Goal: Transaction & Acquisition: Purchase product/service

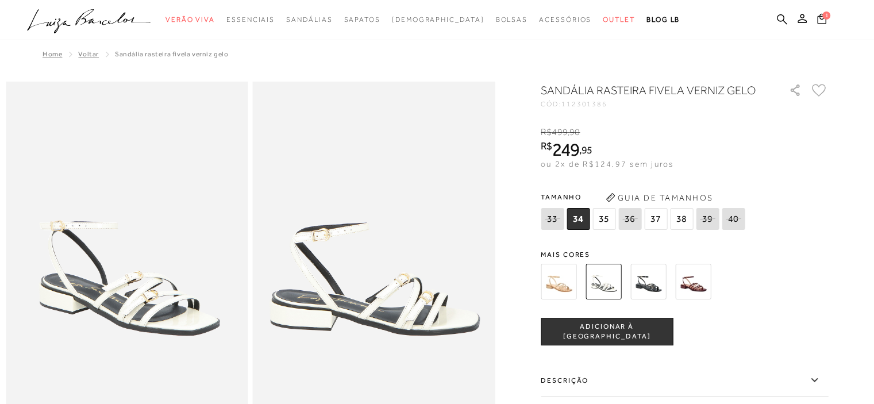
click at [698, 288] on img at bounding box center [693, 282] width 36 height 36
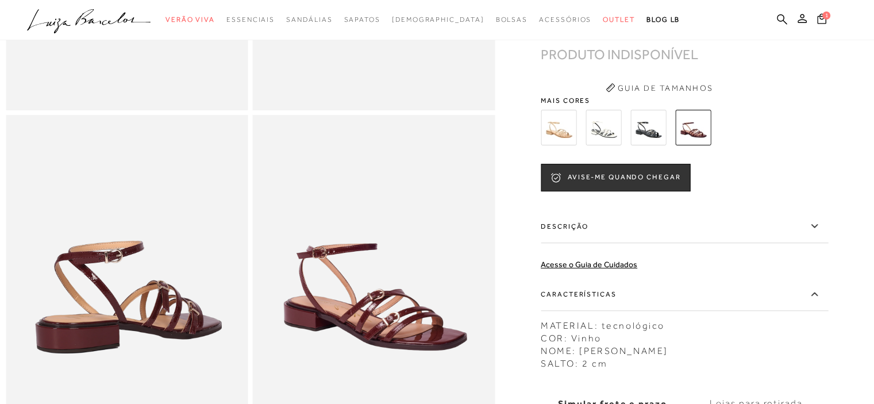
scroll to position [402, 0]
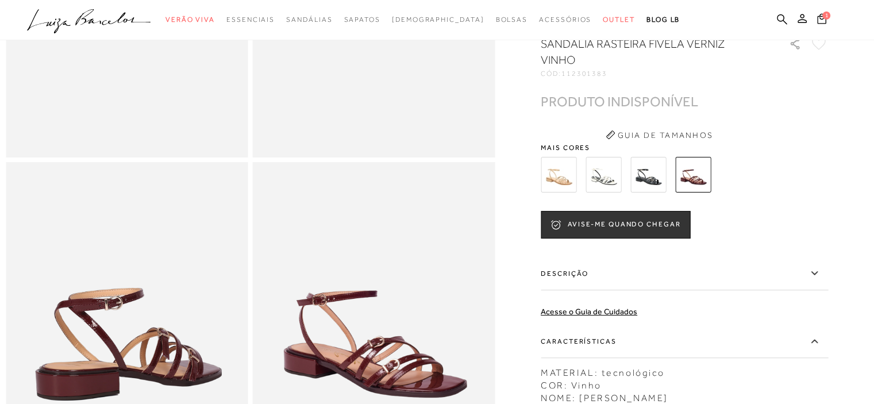
click at [610, 190] on img at bounding box center [604, 175] width 36 height 36
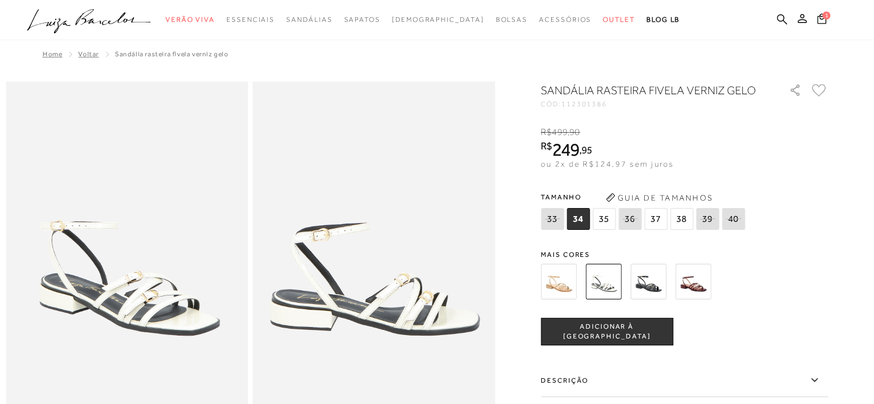
click at [562, 291] on img at bounding box center [559, 282] width 36 height 36
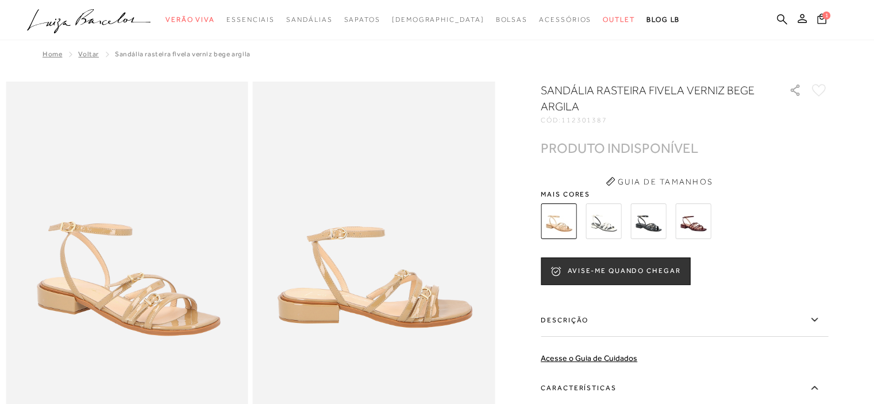
click at [609, 226] on img at bounding box center [604, 221] width 36 height 36
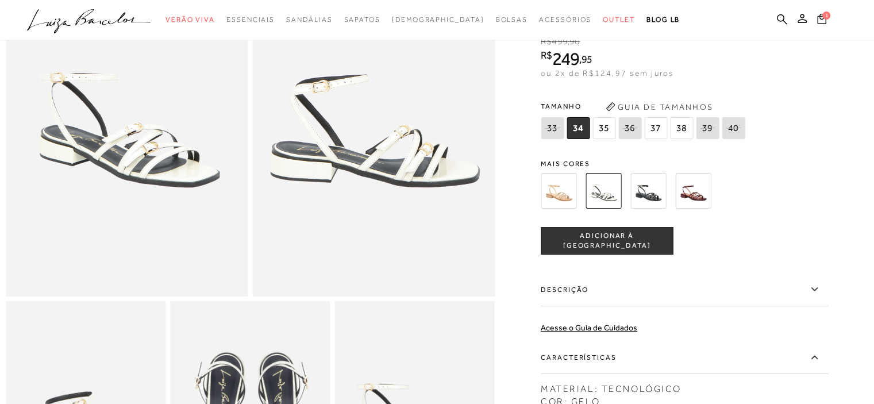
scroll to position [115, 0]
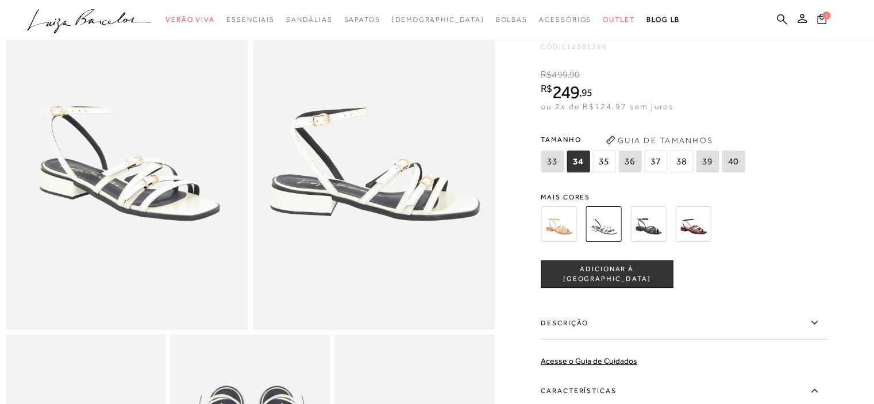
click at [655, 172] on span "37" at bounding box center [655, 162] width 23 height 22
click at [621, 282] on span "ADICIONAR À [GEOGRAPHIC_DATA]" at bounding box center [606, 274] width 131 height 20
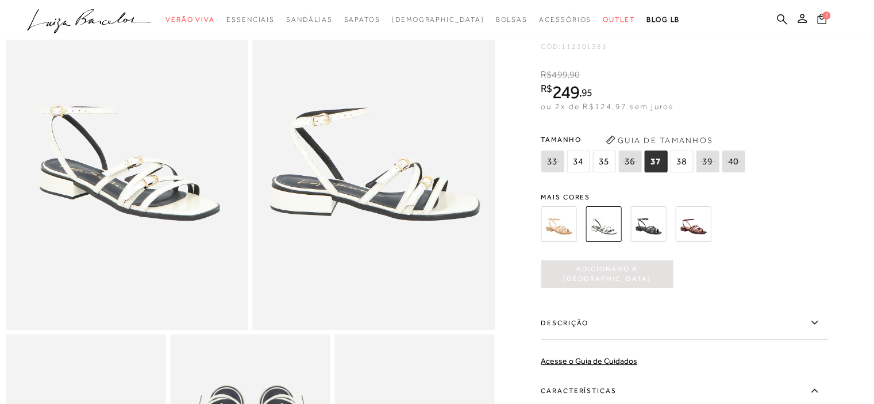
click at [819, 15] on icon at bounding box center [821, 18] width 9 height 10
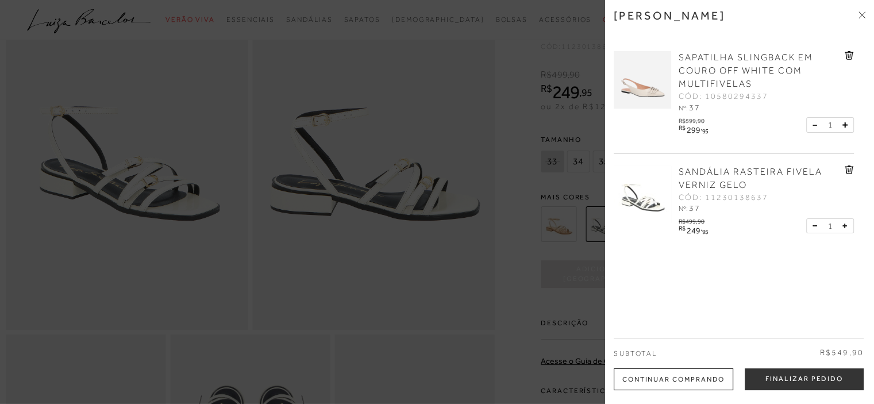
click at [846, 53] on icon at bounding box center [849, 55] width 9 height 9
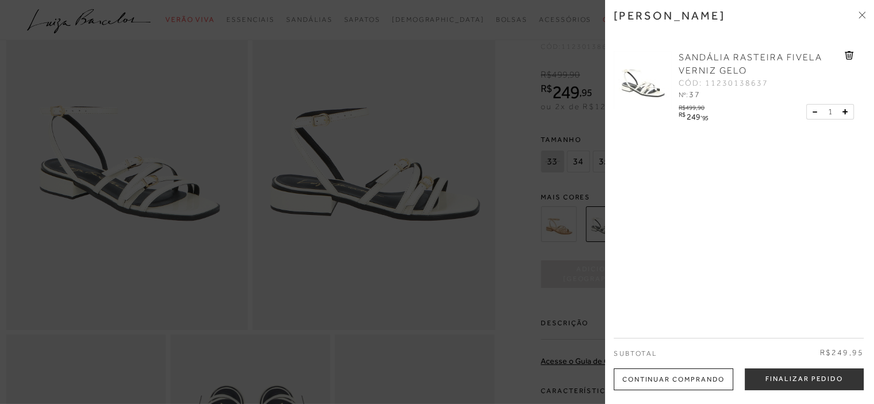
click at [683, 377] on div "Continuar Comprando" at bounding box center [674, 379] width 120 height 22
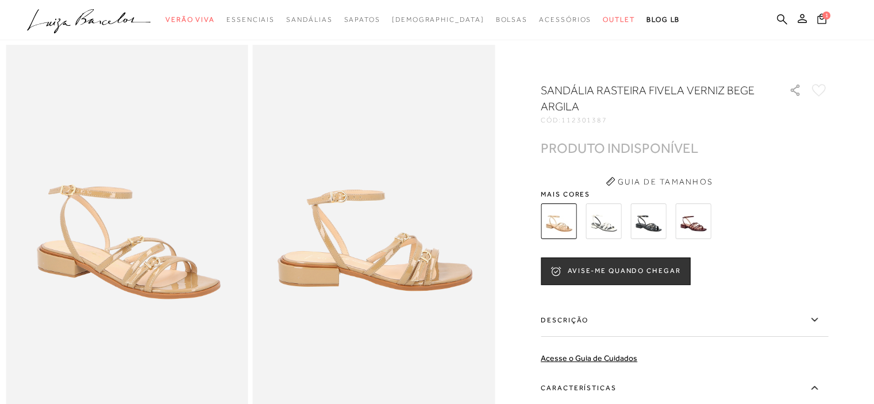
scroll to position [115, 0]
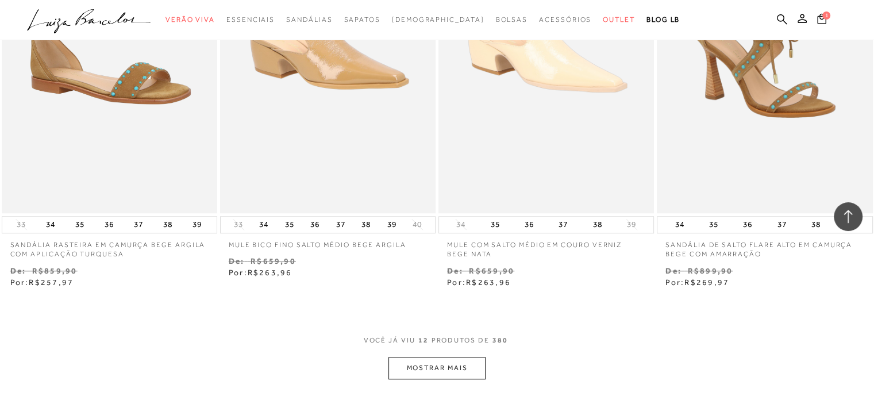
scroll to position [1092, 0]
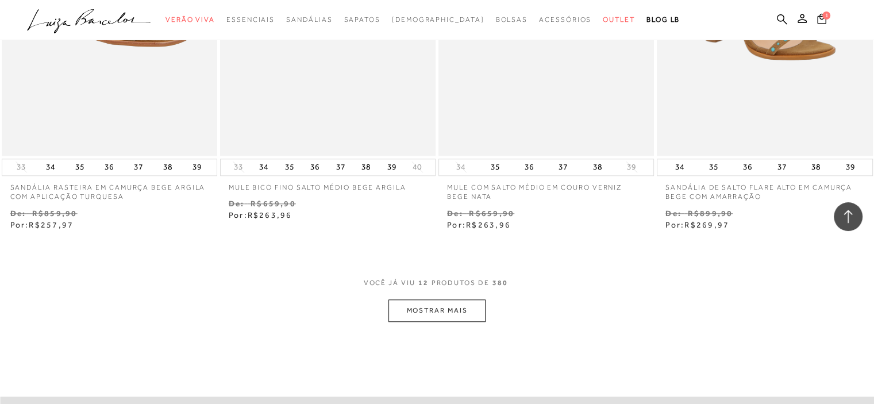
click at [421, 314] on button "MOSTRAR MAIS" at bounding box center [436, 310] width 97 height 22
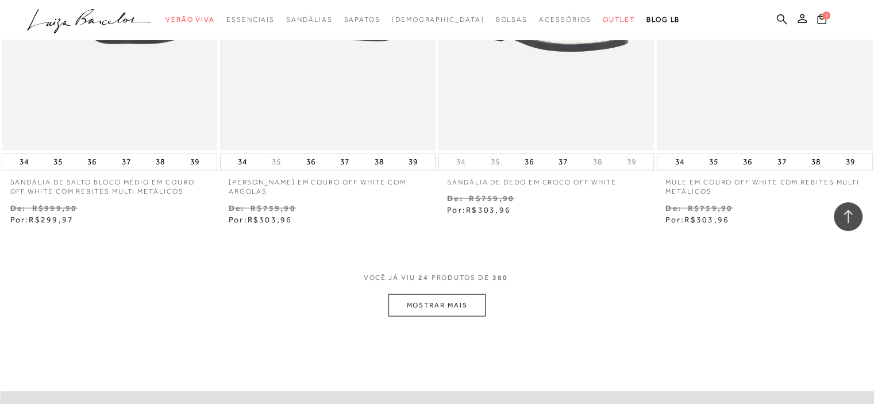
scroll to position [2356, 0]
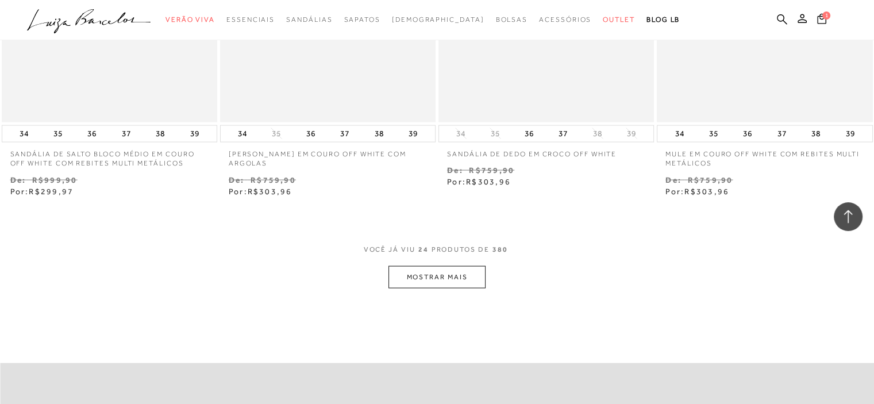
click at [426, 272] on button "MOSTRAR MAIS" at bounding box center [436, 277] width 97 height 22
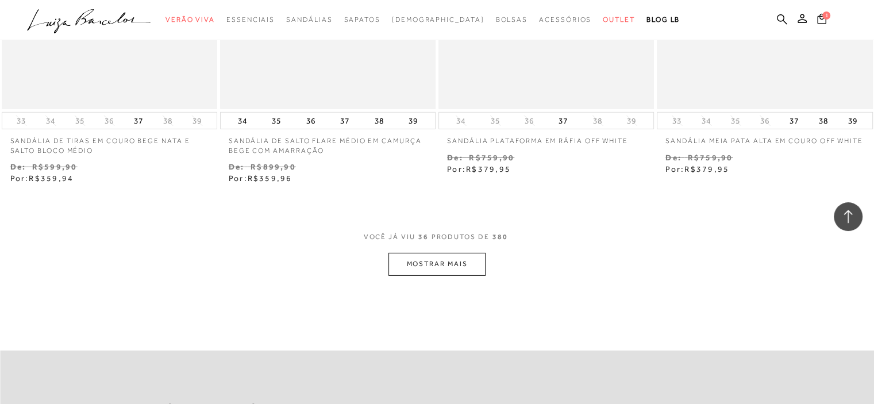
scroll to position [3678, 0]
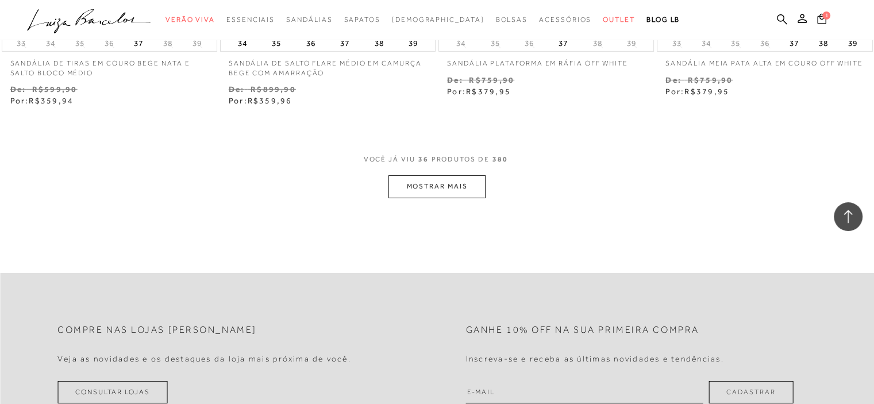
click at [429, 182] on button "MOSTRAR MAIS" at bounding box center [436, 186] width 97 height 22
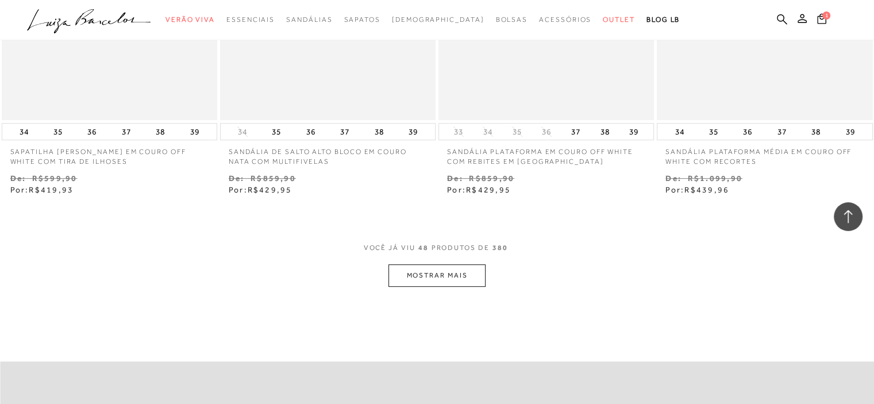
scroll to position [4827, 0]
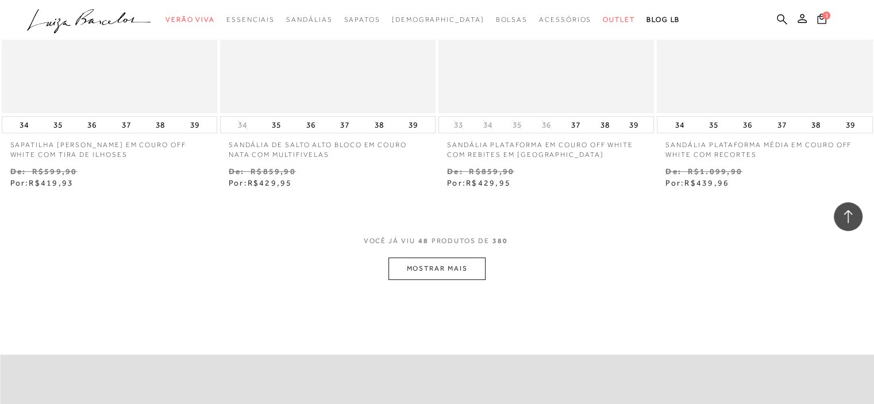
click at [451, 264] on button "MOSTRAR MAIS" at bounding box center [436, 268] width 97 height 22
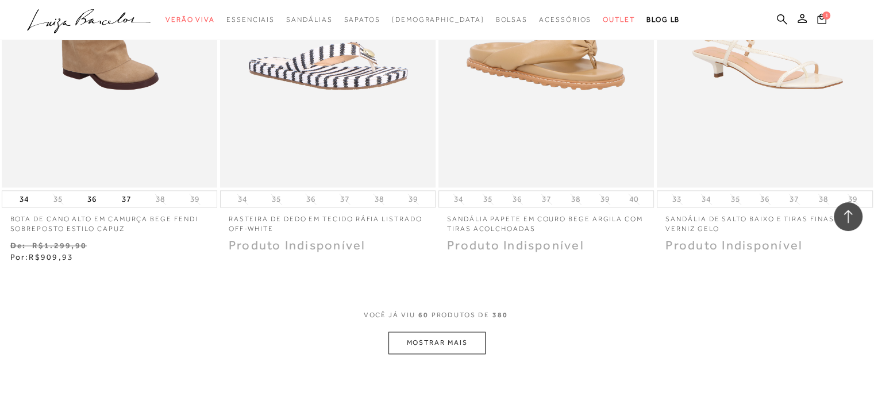
scroll to position [6034, 0]
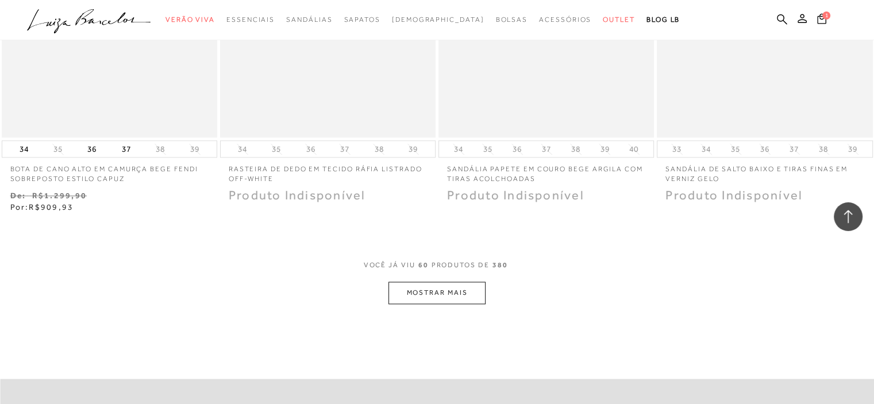
click at [430, 291] on button "MOSTRAR MAIS" at bounding box center [436, 293] width 97 height 22
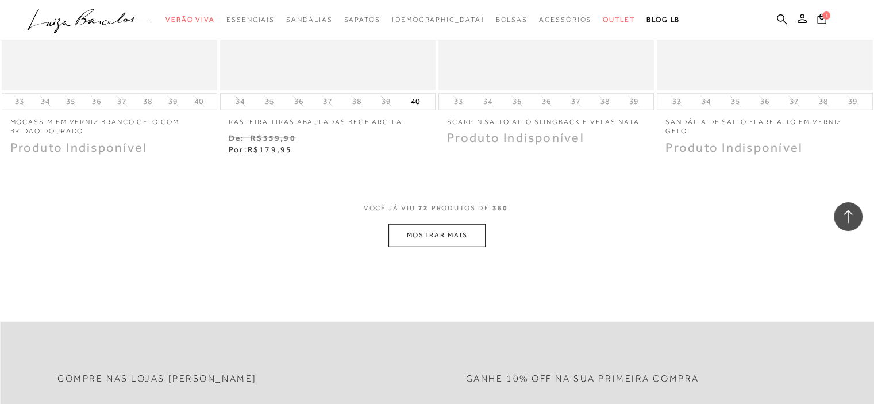
scroll to position [7298, 0]
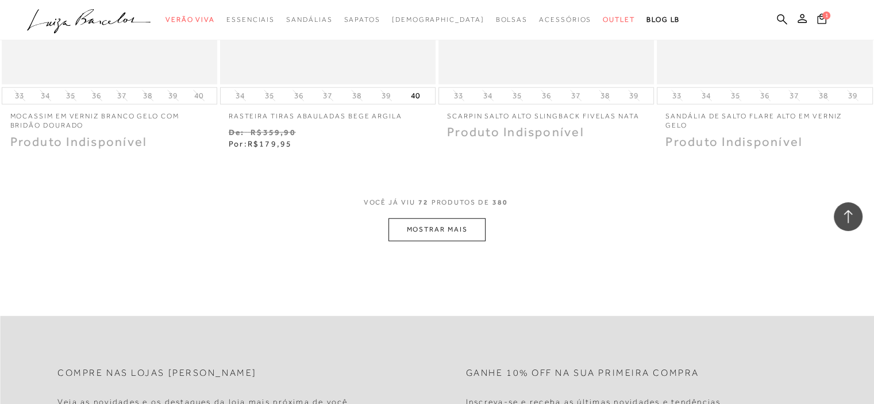
click at [453, 233] on button "MOSTRAR MAIS" at bounding box center [436, 229] width 97 height 22
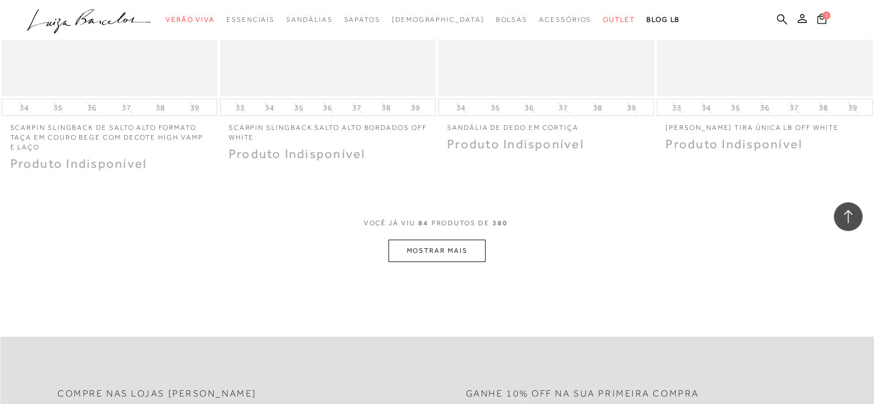
scroll to position [8505, 0]
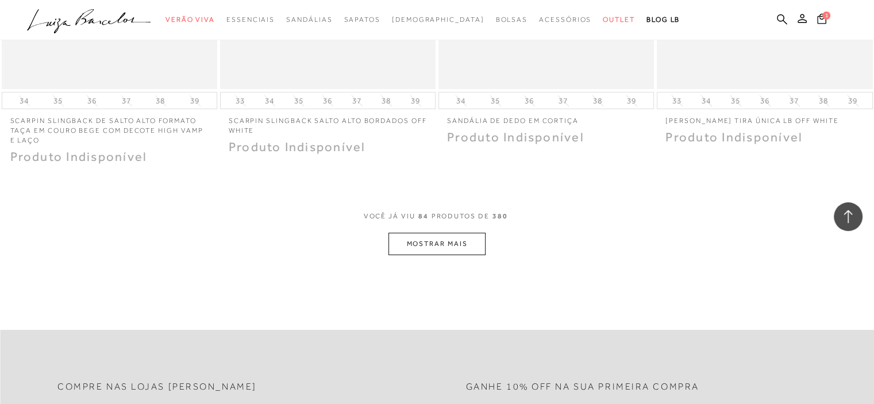
click at [437, 247] on button "MOSTRAR MAIS" at bounding box center [436, 244] width 97 height 22
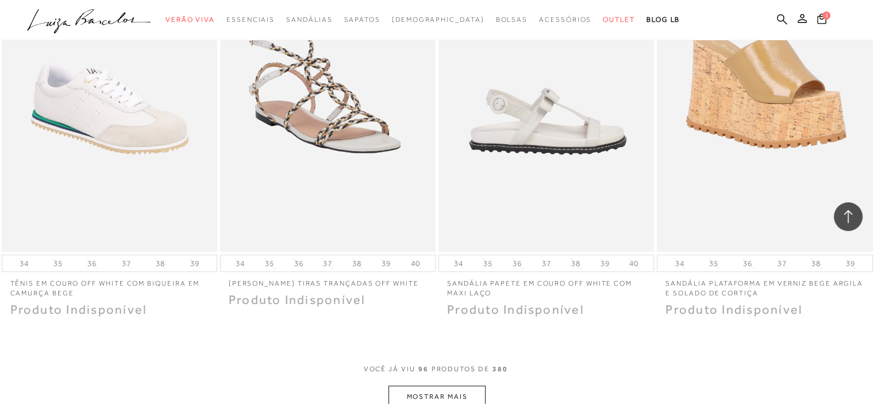
scroll to position [9597, 0]
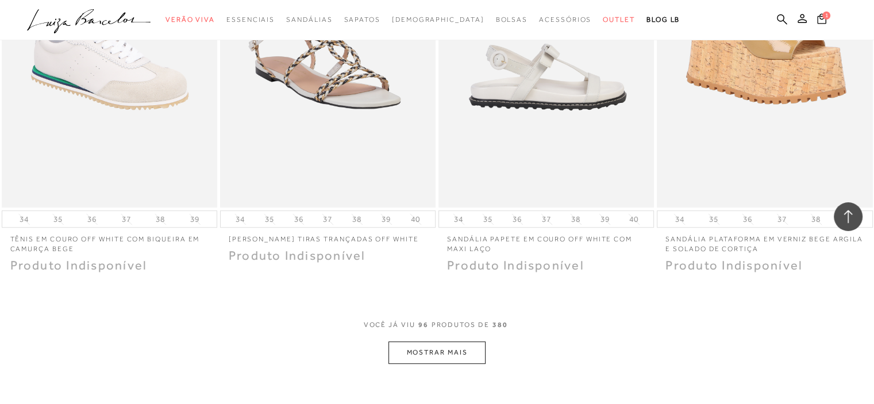
click at [388, 341] on button "MOSTRAR MAIS" at bounding box center [436, 352] width 97 height 22
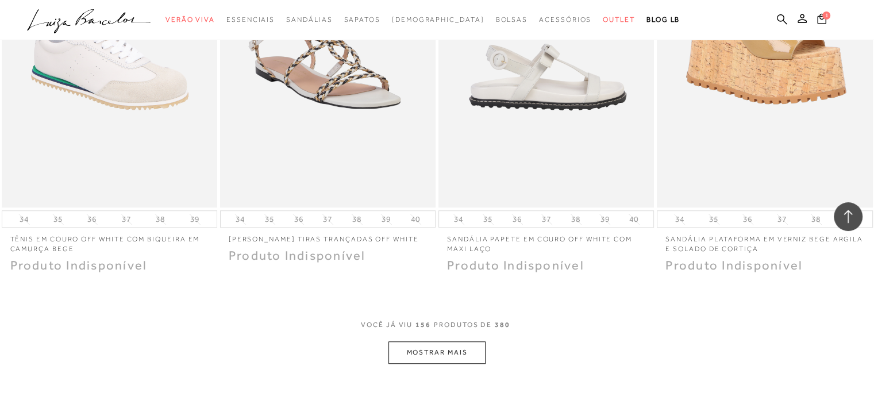
click at [388, 341] on button "MOSTRAR MAIS" at bounding box center [436, 352] width 97 height 22
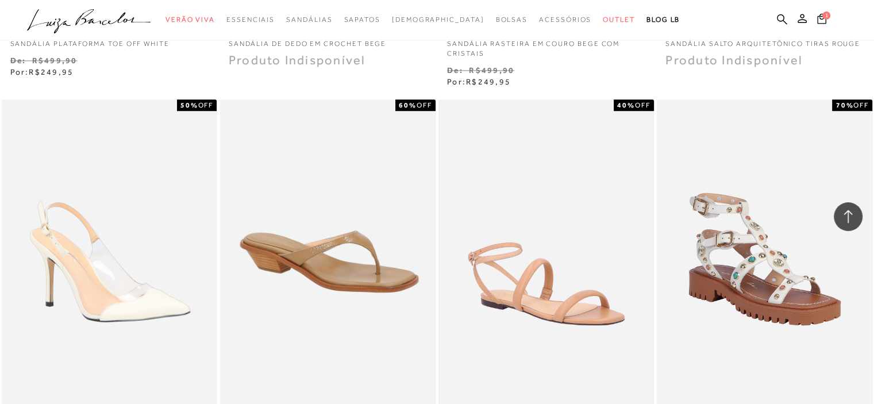
scroll to position [10286, 0]
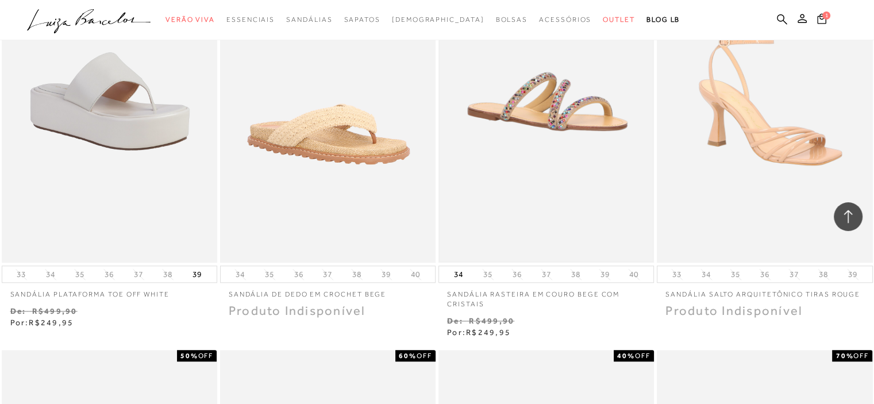
click at [523, 138] on img at bounding box center [546, 101] width 213 height 320
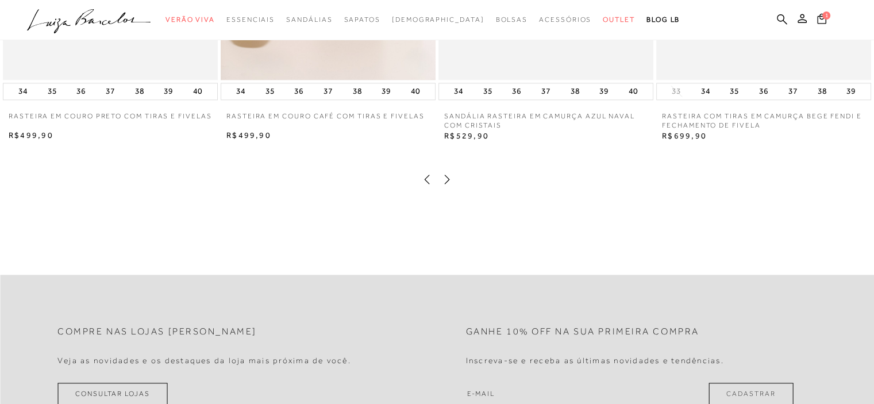
scroll to position [1207, 0]
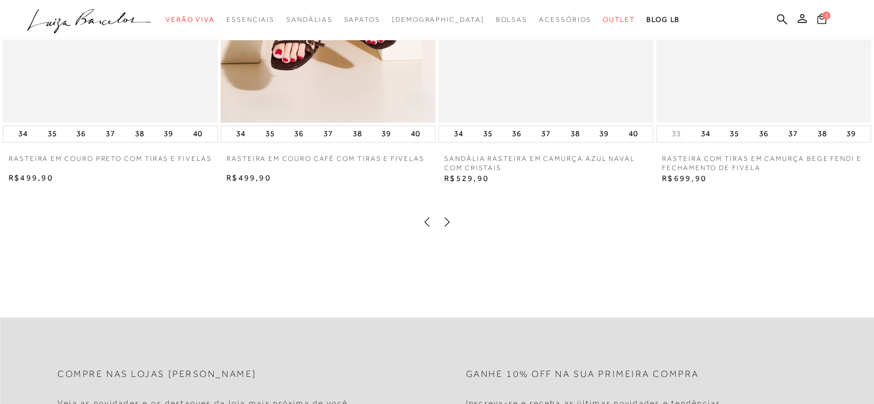
click at [822, 20] on icon at bounding box center [821, 18] width 9 height 11
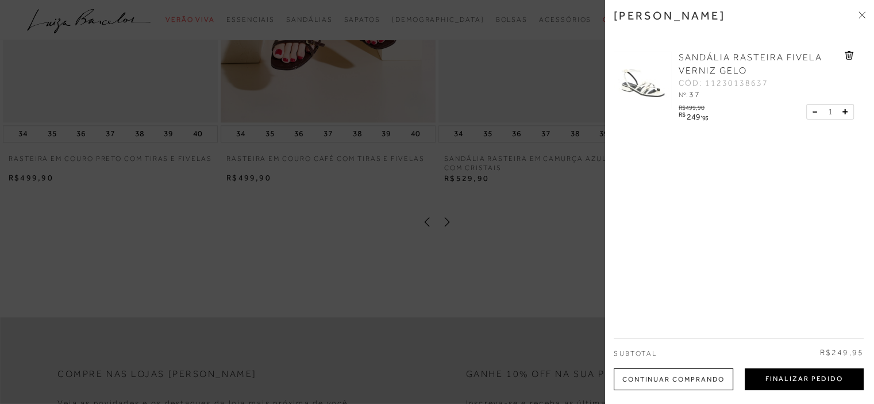
click at [809, 371] on button "Finalizar Pedido" at bounding box center [804, 379] width 119 height 22
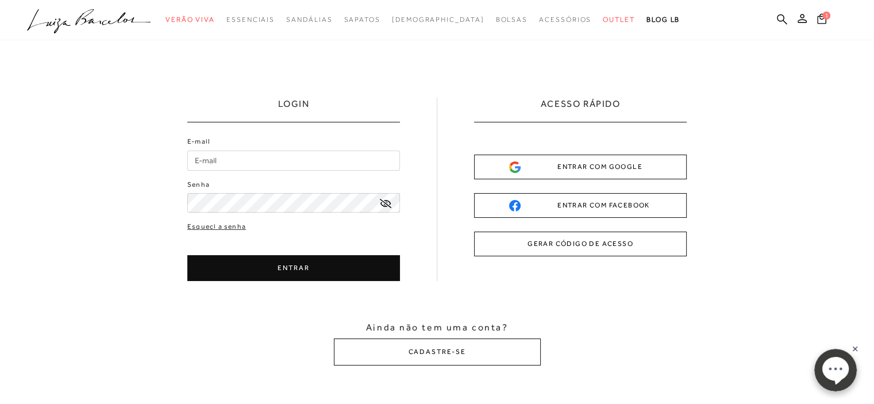
click at [213, 157] on input "E-mail" at bounding box center [293, 161] width 213 height 20
type input "[EMAIL_ADDRESS][DOMAIN_NAME]"
click at [386, 204] on icon at bounding box center [385, 203] width 11 height 9
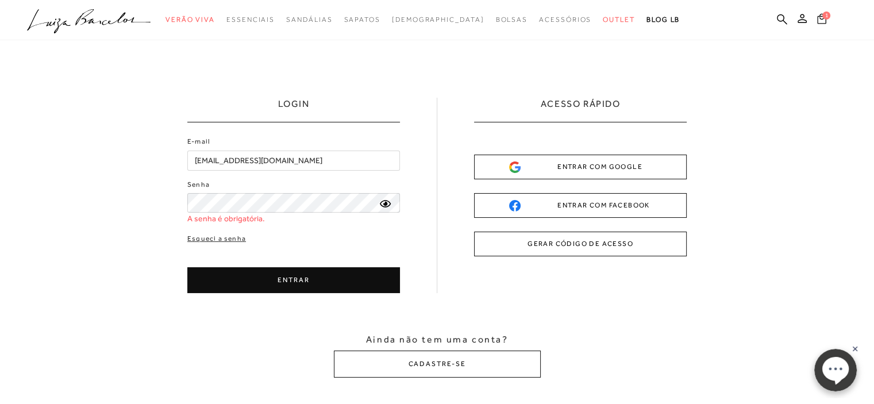
click at [822, 14] on span "1" at bounding box center [826, 15] width 8 height 8
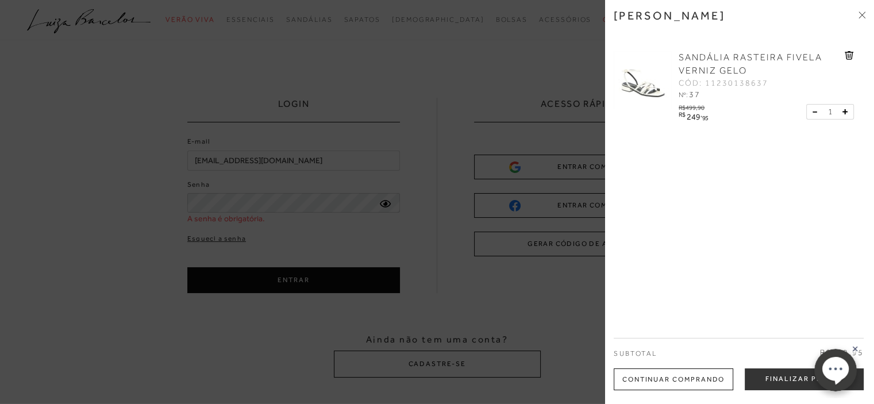
click at [765, 62] on span "SANDÁLIA RASTEIRA FIVELA VERNIZ GELO" at bounding box center [751, 64] width 144 height 24
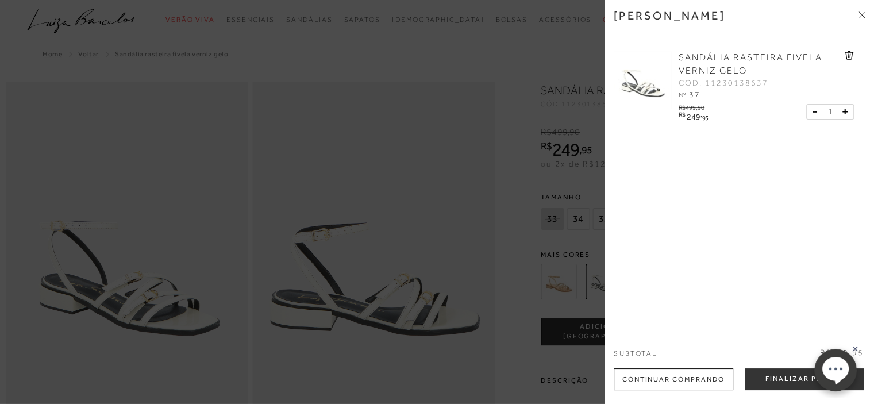
click at [423, 313] on div at bounding box center [437, 202] width 874 height 404
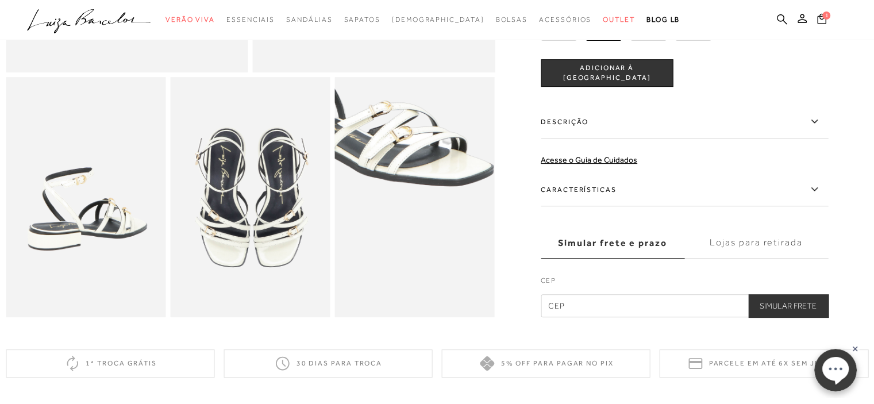
scroll to position [402, 0]
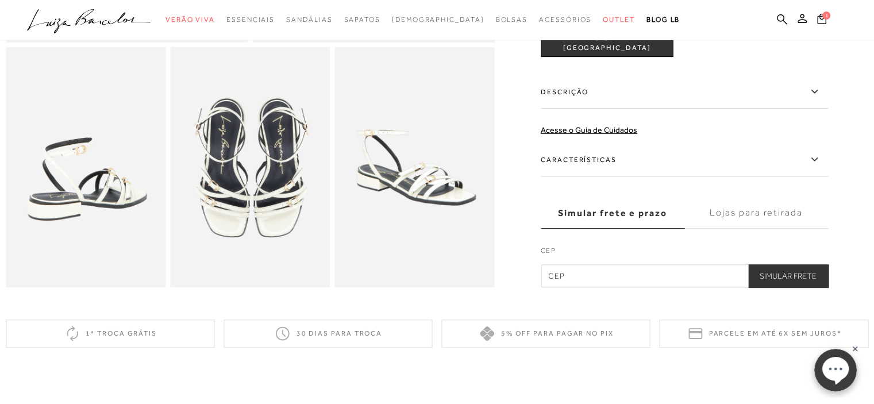
click at [817, 160] on icon at bounding box center [814, 158] width 6 height 3
click at [0, 0] on input "Características" at bounding box center [0, 0] width 0 height 0
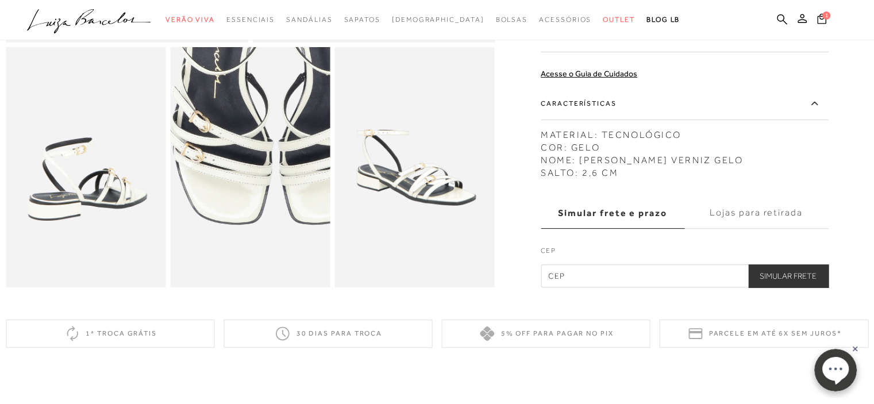
scroll to position [460, 0]
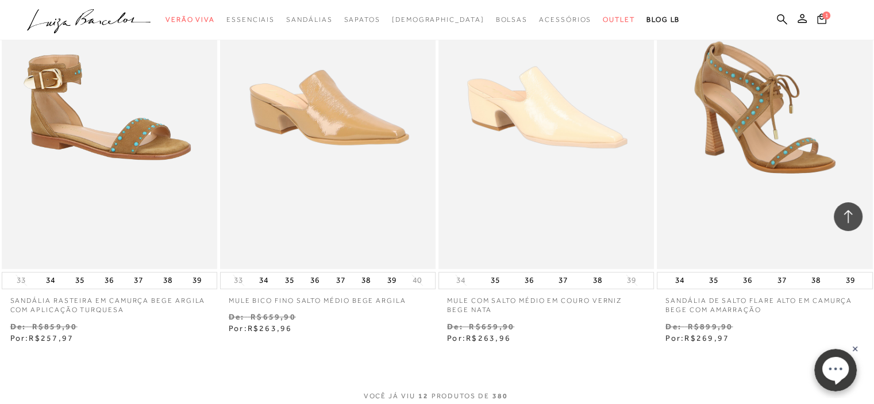
scroll to position [992, 0]
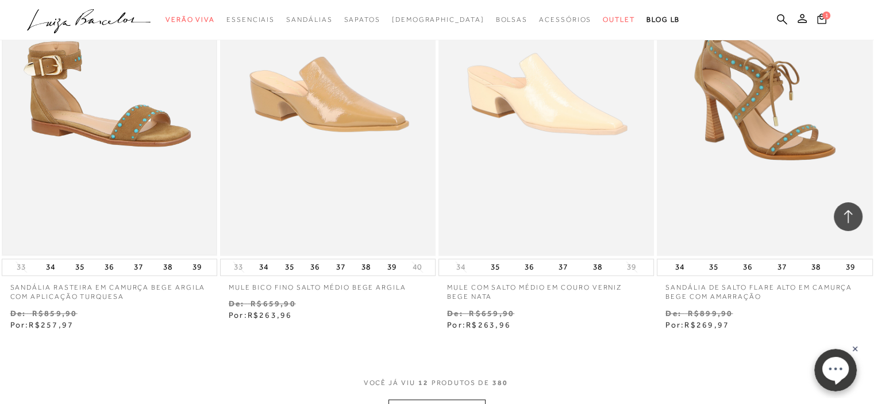
click at [97, 174] on img at bounding box center [109, 94] width 213 height 320
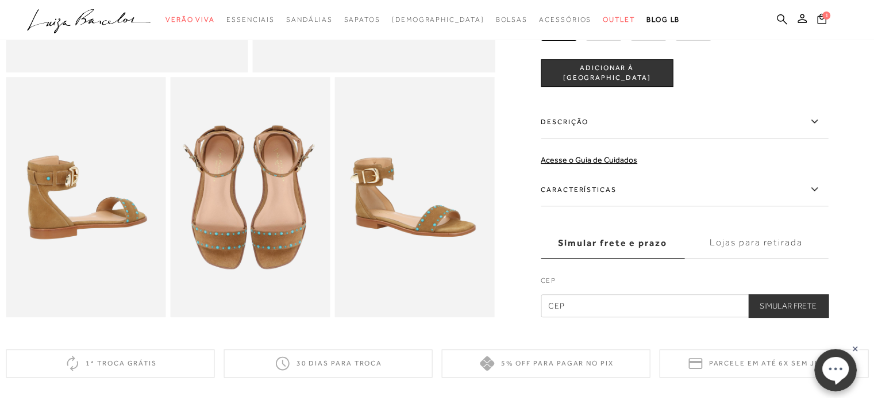
scroll to position [345, 0]
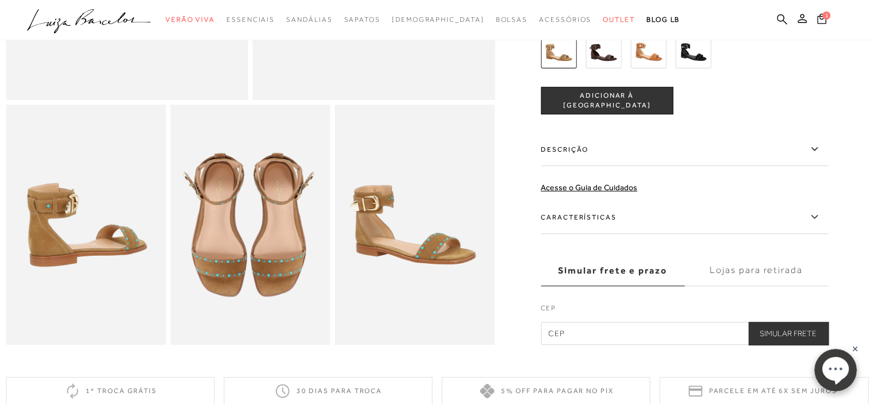
click at [758, 283] on label "Lojas para retirada" at bounding box center [756, 270] width 144 height 31
click at [0, 0] on input "Lojas para retirada" at bounding box center [0, 0] width 0 height 0
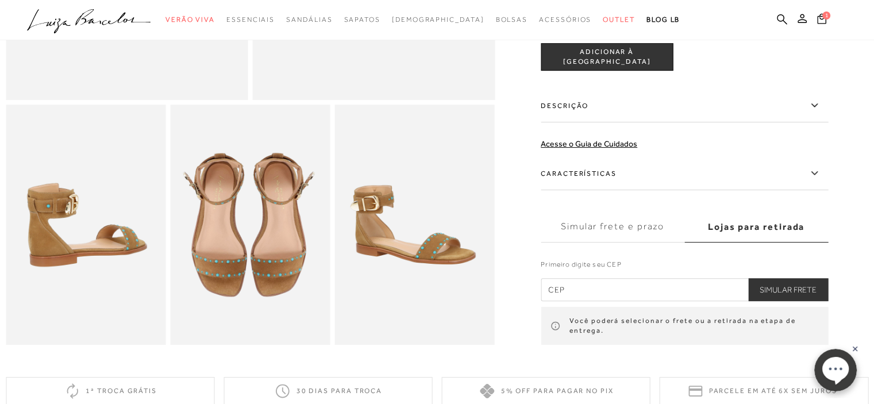
click at [584, 301] on input "text" at bounding box center [684, 289] width 287 height 23
type input "38401-081"
click at [769, 236] on label "Lojas para retirada" at bounding box center [756, 226] width 144 height 31
click at [0, 0] on input "Lojas para retirada" at bounding box center [0, 0] width 0 height 0
click at [787, 299] on button "Simular Frete" at bounding box center [788, 289] width 80 height 23
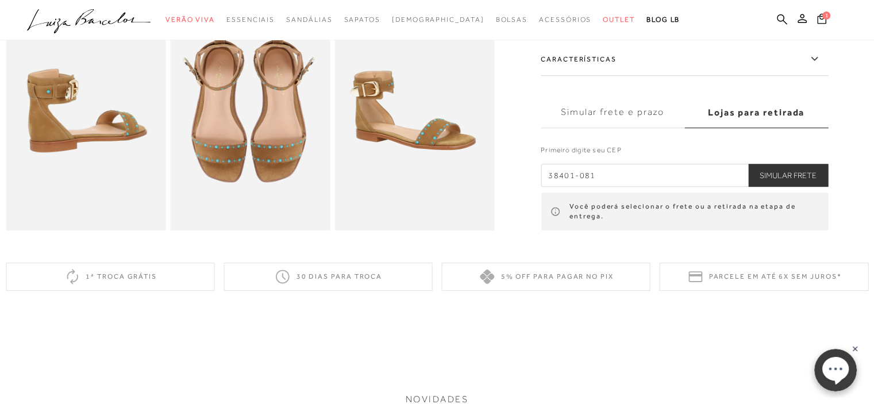
scroll to position [460, 0]
click at [788, 186] on button "Simular Frete" at bounding box center [788, 174] width 80 height 23
click at [840, 373] on ellipse at bounding box center [835, 368] width 26 height 24
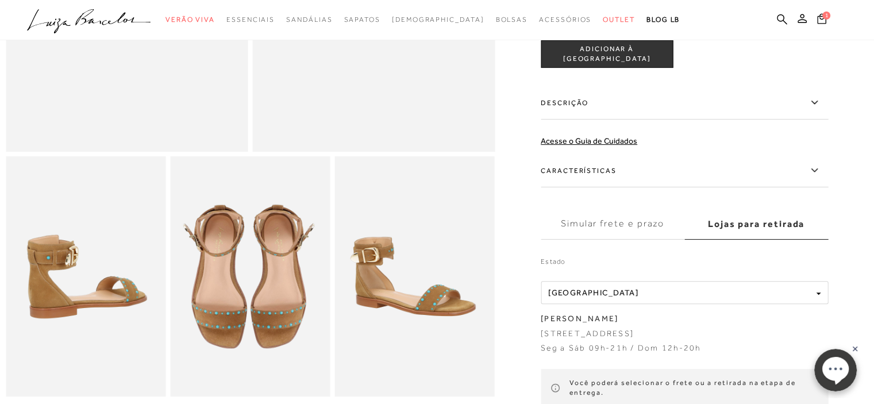
scroll to position [287, 0]
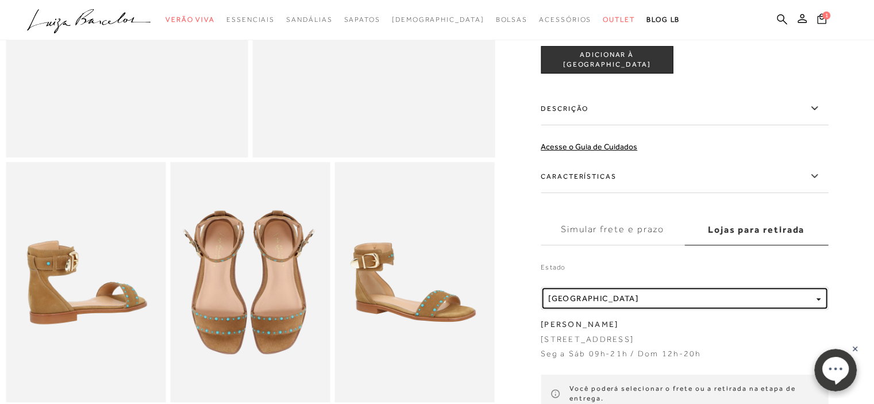
click at [821, 297] on div "button" at bounding box center [818, 299] width 5 height 10
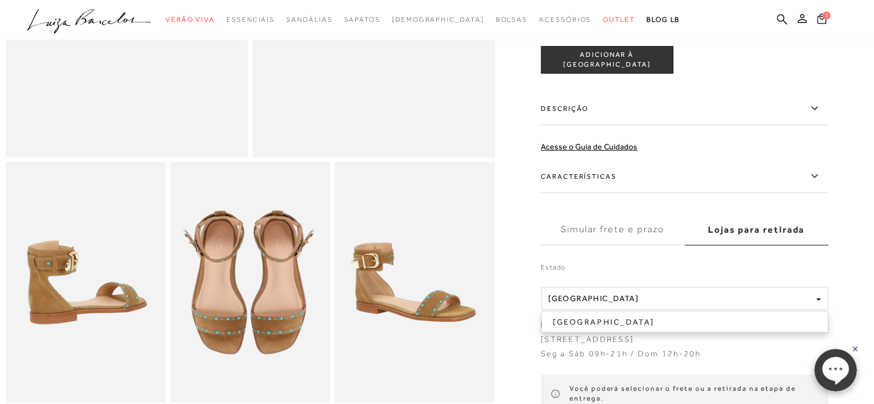
click at [636, 271] on label "Estado" at bounding box center [684, 270] width 287 height 16
click at [634, 229] on label "Simular frete e prazo" at bounding box center [613, 229] width 144 height 31
click at [0, 0] on input "Simular frete e prazo" at bounding box center [0, 0] width 0 height 0
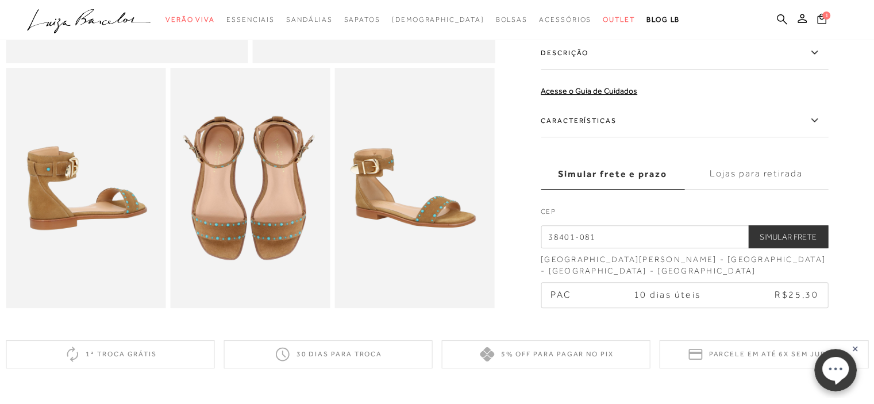
scroll to position [402, 0]
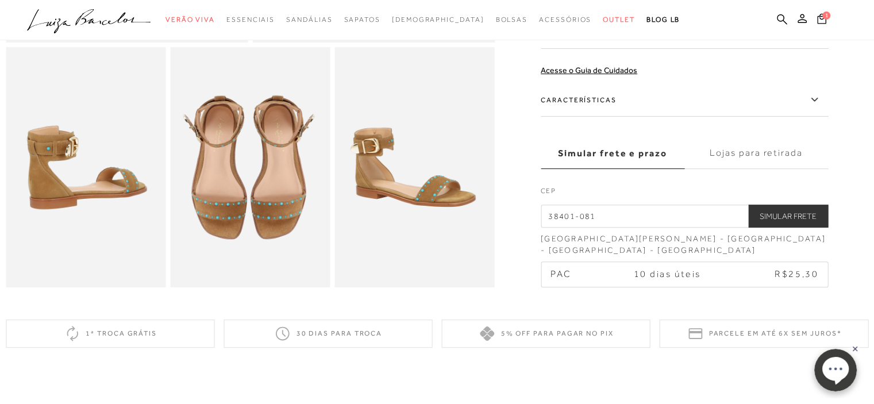
click at [790, 226] on button "Simular Frete" at bounding box center [788, 216] width 80 height 23
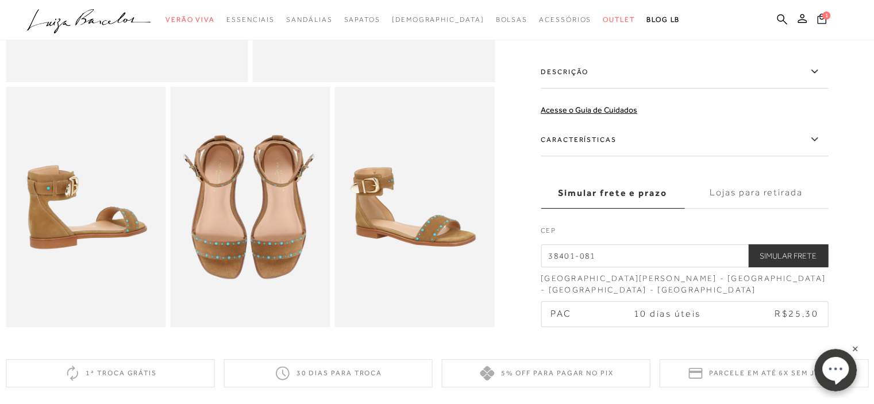
scroll to position [345, 0]
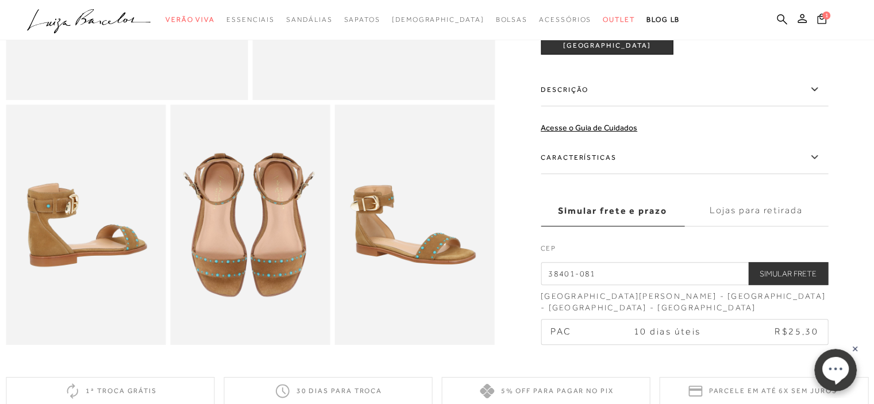
click at [813, 164] on icon at bounding box center [814, 157] width 14 height 14
click at [0, 0] on input "Características" at bounding box center [0, 0] width 0 height 0
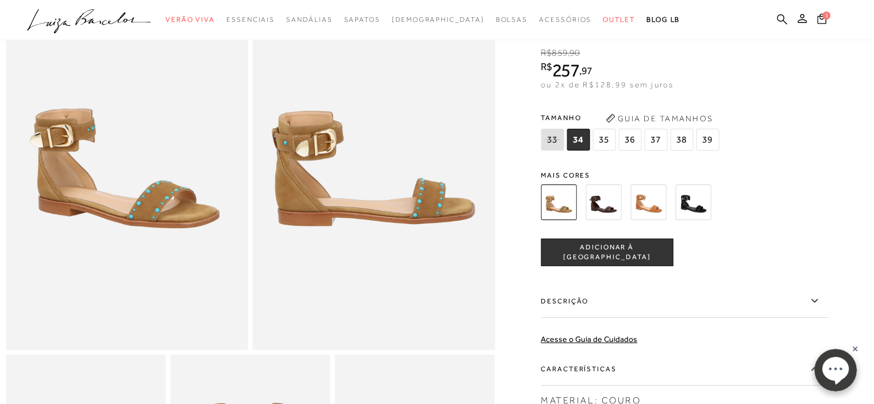
scroll to position [115, 0]
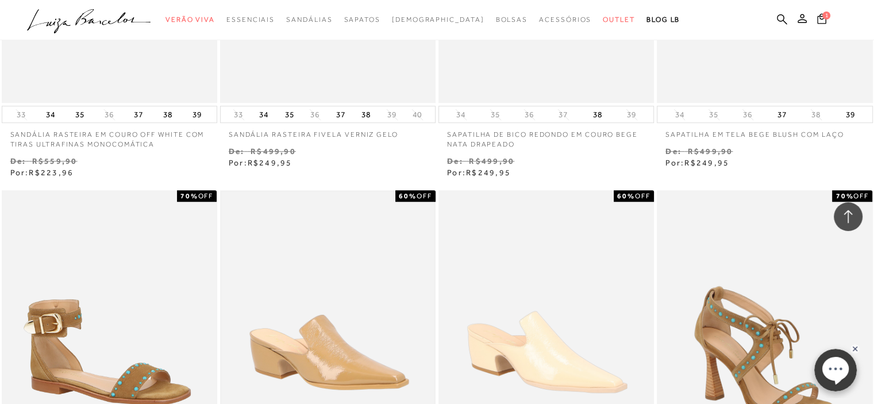
scroll to position [805, 0]
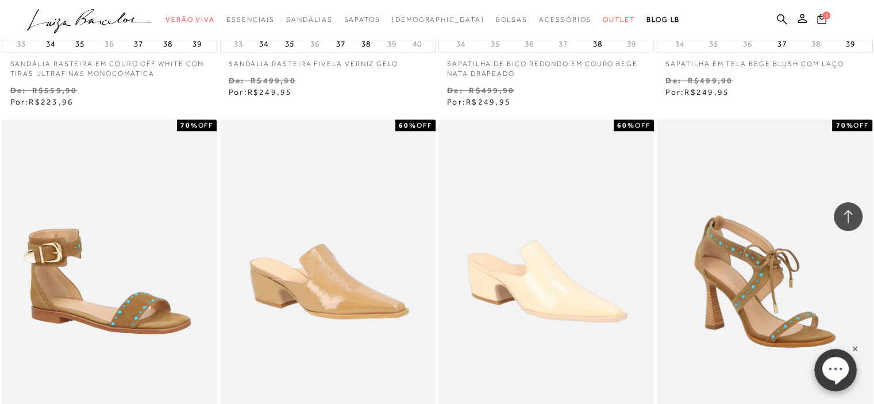
click at [756, 279] on img at bounding box center [764, 281] width 213 height 320
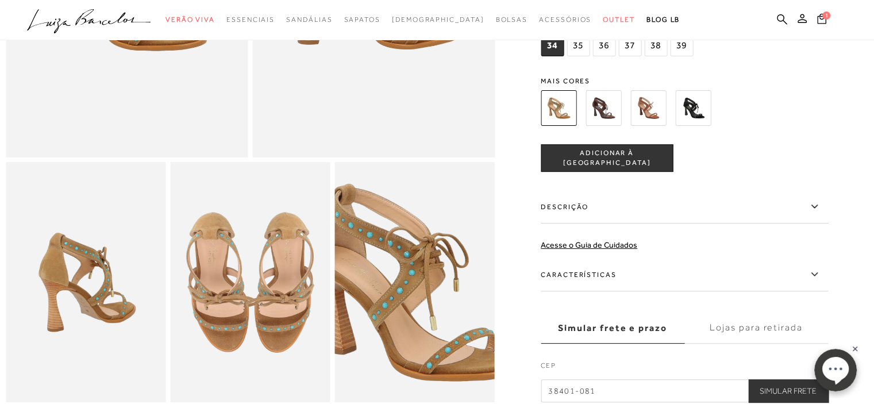
scroll to position [345, 0]
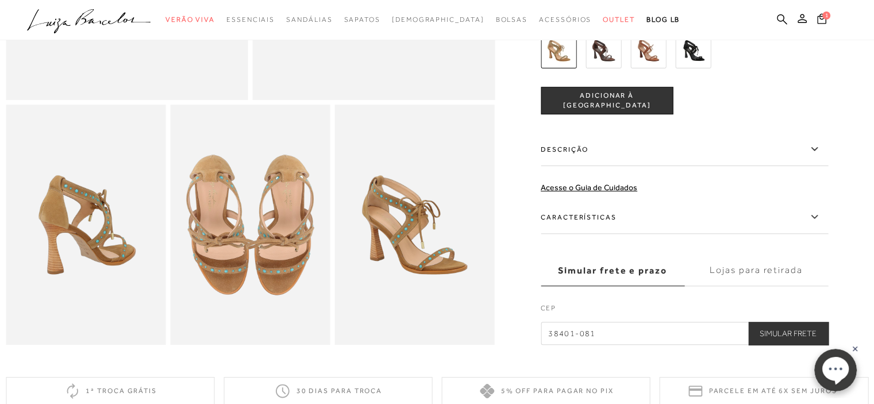
click at [818, 222] on icon at bounding box center [814, 217] width 14 height 14
click at [0, 0] on input "Características" at bounding box center [0, 0] width 0 height 0
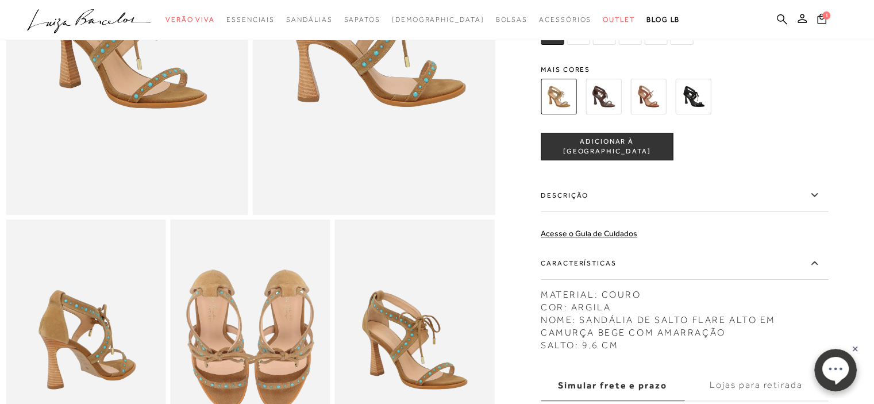
click at [694, 111] on img at bounding box center [693, 97] width 36 height 36
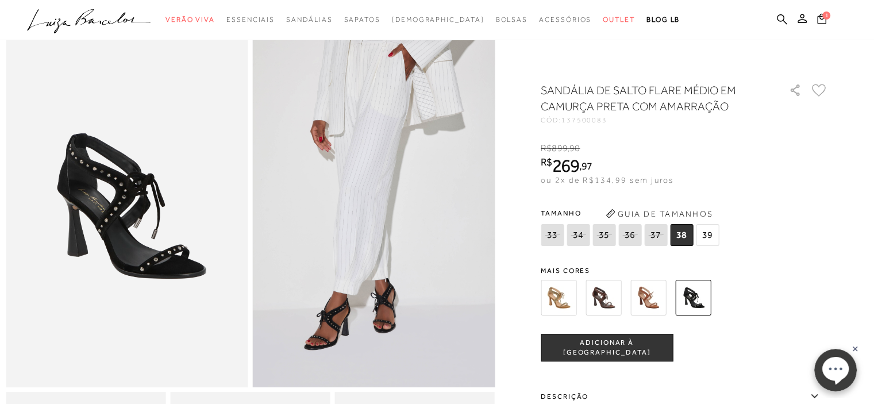
scroll to position [115, 0]
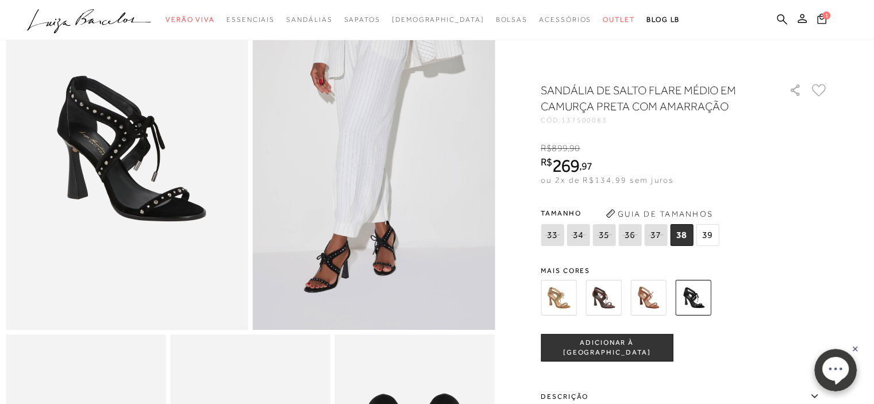
click at [652, 295] on img at bounding box center [648, 298] width 36 height 36
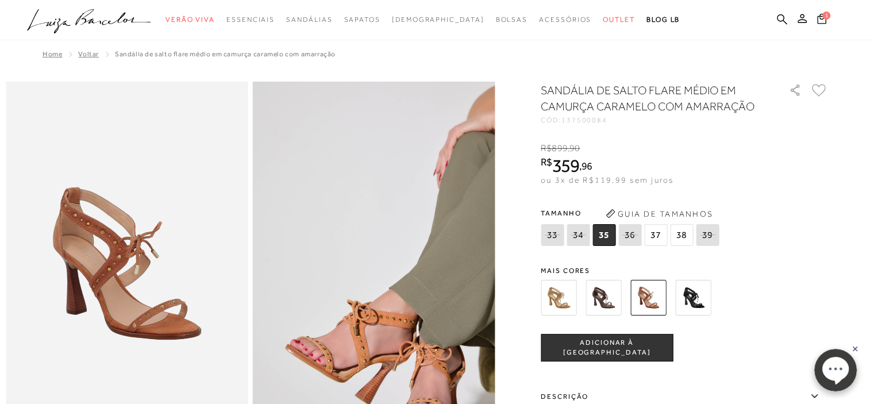
scroll to position [57, 0]
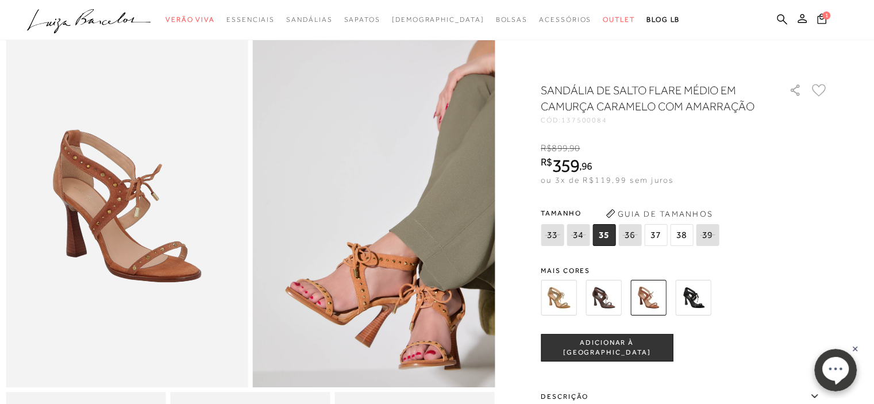
click at [561, 294] on img at bounding box center [559, 298] width 36 height 36
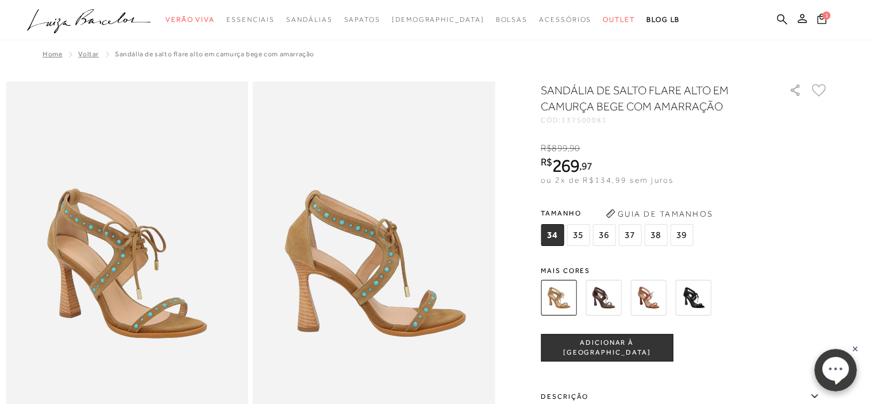
click at [651, 304] on img at bounding box center [648, 298] width 36 height 36
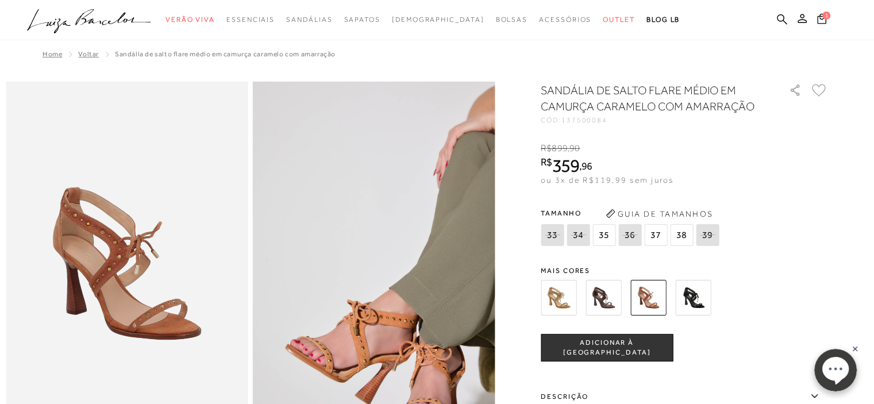
click at [560, 297] on img at bounding box center [559, 298] width 36 height 36
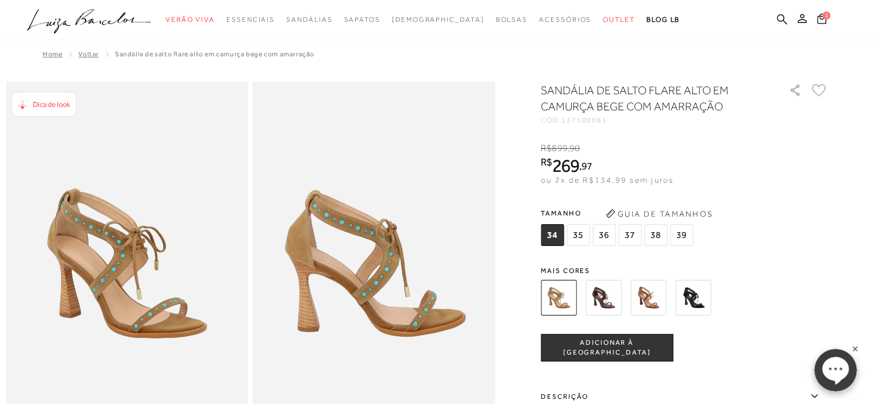
click at [646, 299] on img at bounding box center [648, 298] width 36 height 36
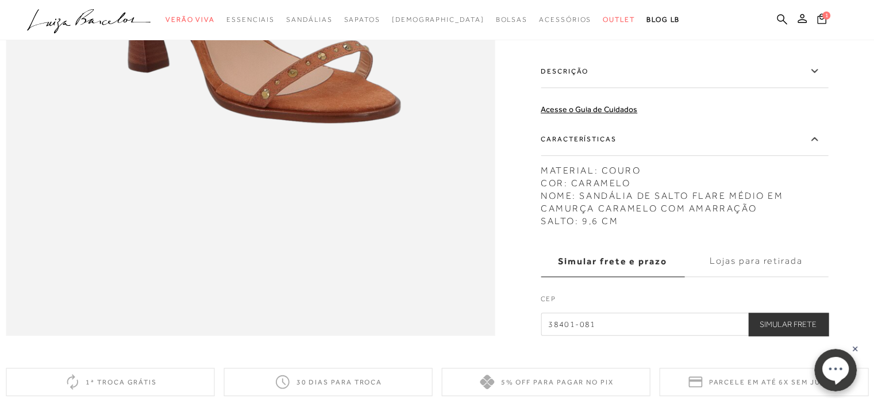
scroll to position [1149, 0]
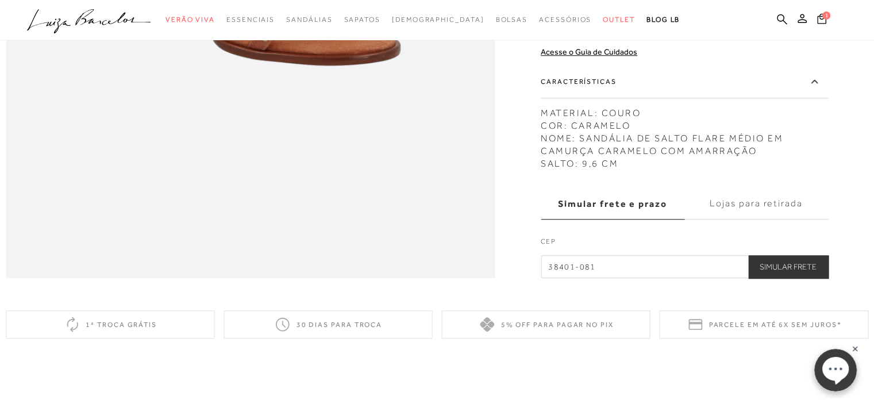
click at [782, 278] on button "Simular Frete" at bounding box center [788, 266] width 80 height 23
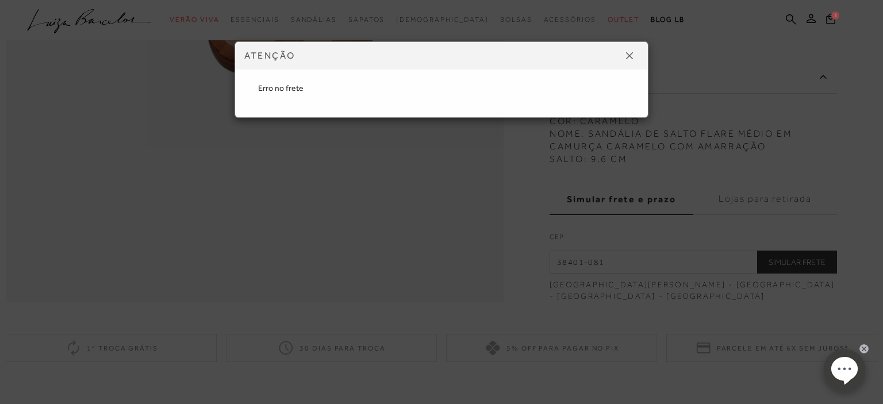
click at [629, 55] on img at bounding box center [629, 55] width 7 height 7
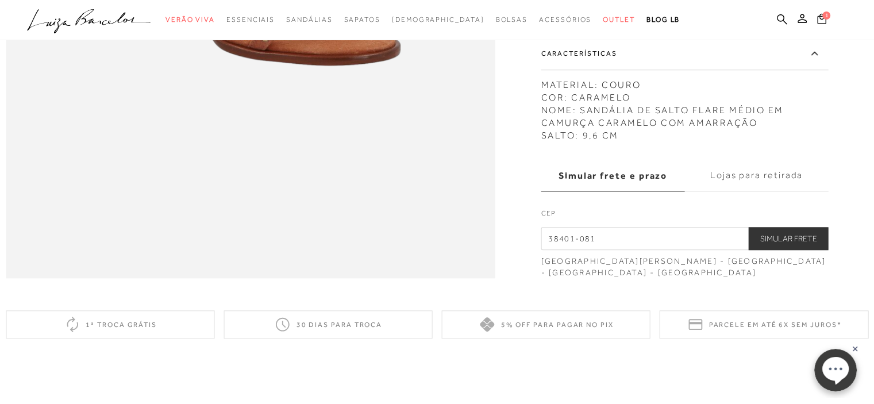
click at [633, 250] on input "38401-081" at bounding box center [684, 238] width 287 height 23
click at [795, 250] on button "Simular Frete" at bounding box center [788, 238] width 80 height 23
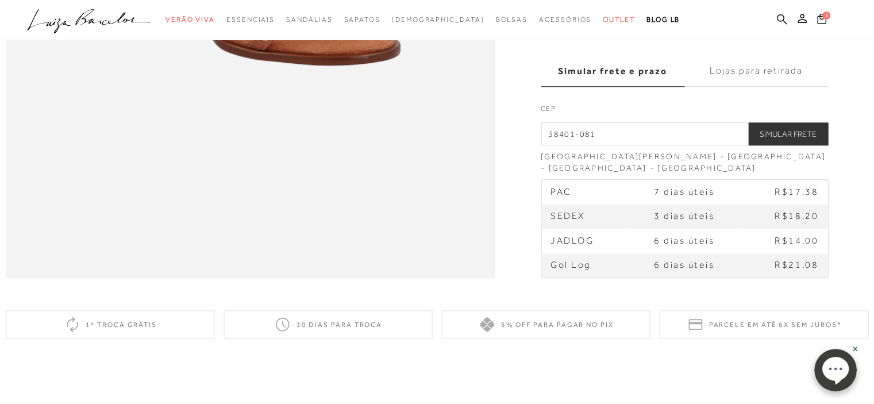
click at [610, 229] on td "SEDEX" at bounding box center [584, 217] width 87 height 24
click at [599, 229] on td "SEDEX" at bounding box center [584, 217] width 87 height 24
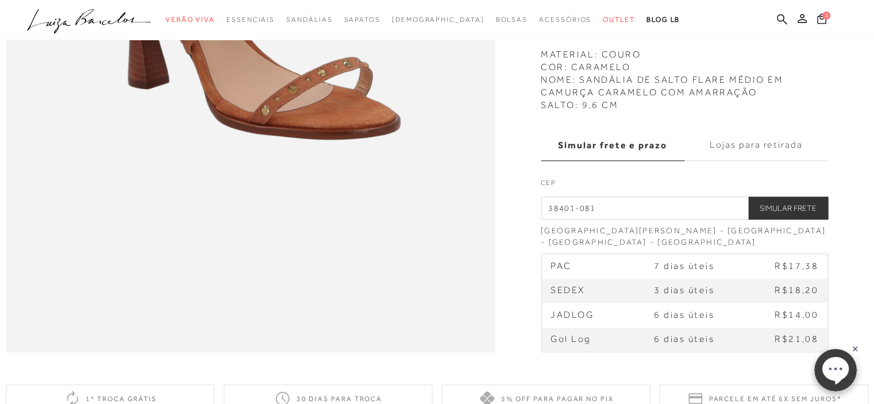
scroll to position [1092, 0]
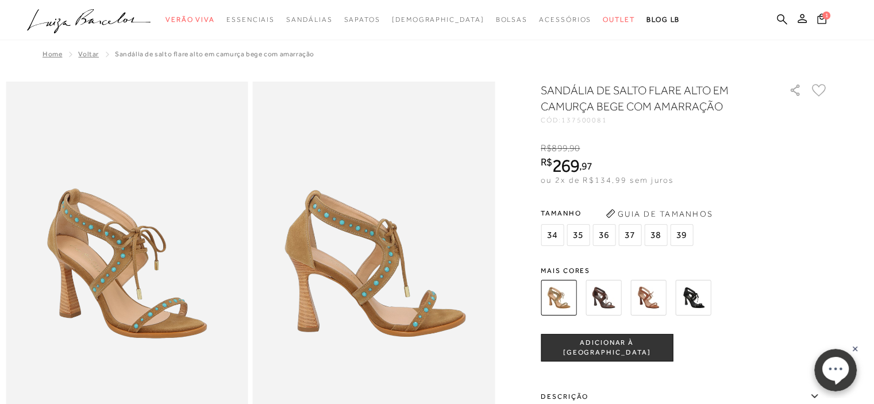
click at [552, 294] on img at bounding box center [559, 298] width 36 height 36
click at [608, 238] on span "36" at bounding box center [603, 235] width 23 height 22
click at [621, 348] on span "ADICIONAR À [GEOGRAPHIC_DATA]" at bounding box center [606, 348] width 131 height 20
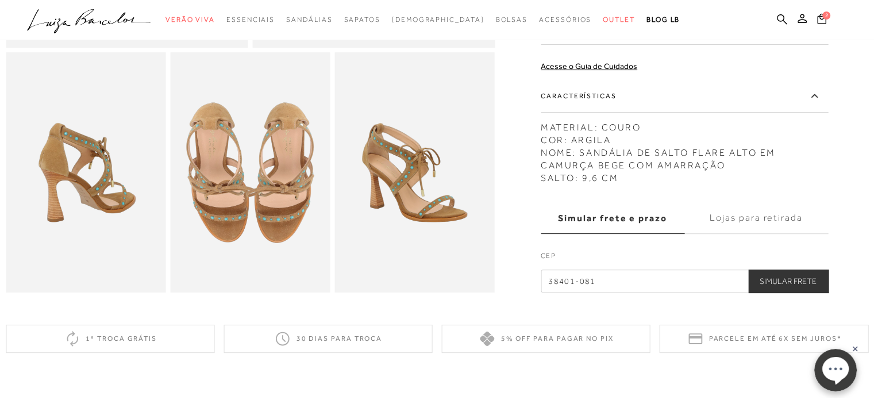
scroll to position [402, 0]
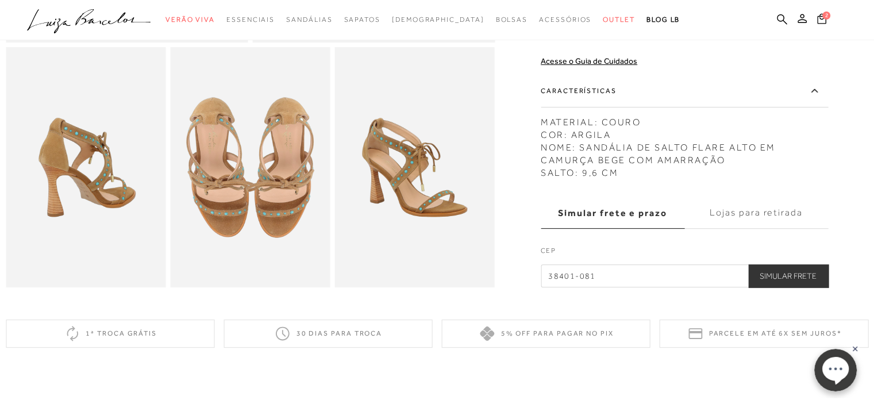
click at [803, 287] on button "Simular Frete" at bounding box center [788, 275] width 80 height 23
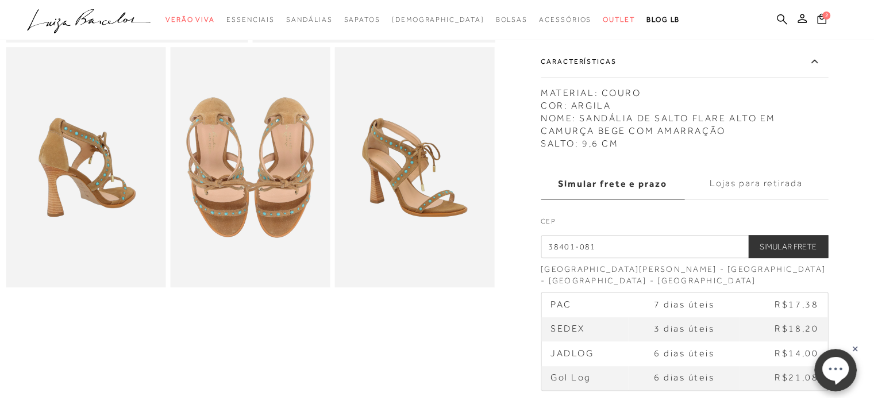
click at [594, 330] on td "SEDEX" at bounding box center [584, 329] width 87 height 24
click at [780, 245] on button "Simular Frete" at bounding box center [788, 246] width 80 height 23
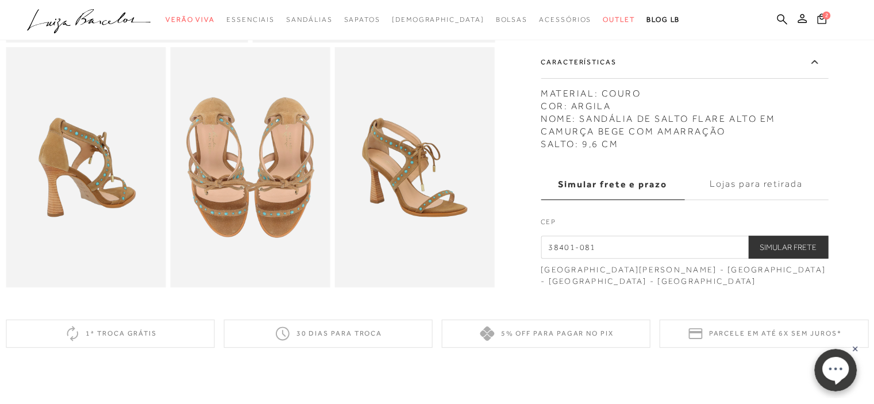
click at [779, 257] on button "Simular Frete" at bounding box center [788, 247] width 80 height 23
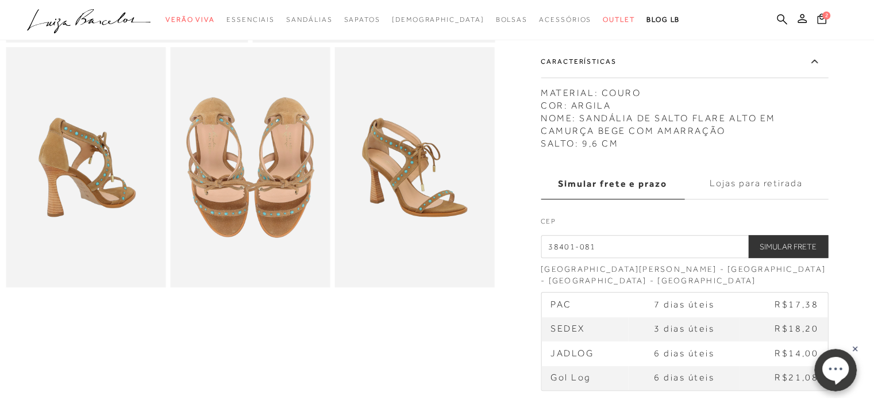
click at [591, 330] on td "SEDEX" at bounding box center [584, 329] width 87 height 24
click at [826, 16] on span "2" at bounding box center [826, 15] width 8 height 8
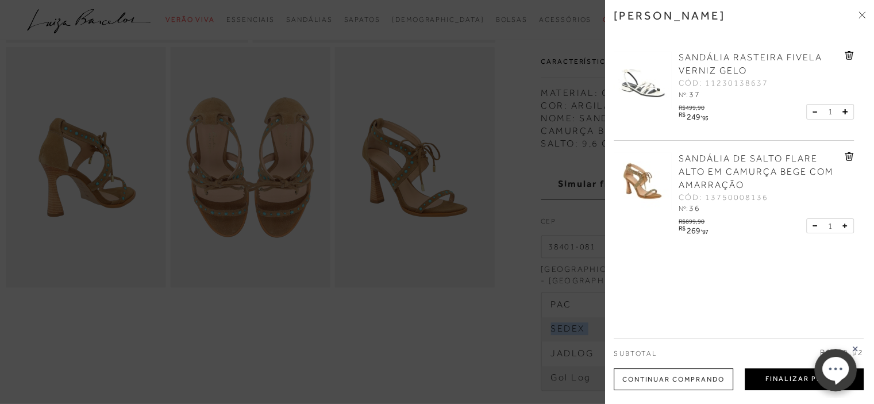
click at [778, 376] on button "Finalizar Pedido" at bounding box center [804, 379] width 119 height 22
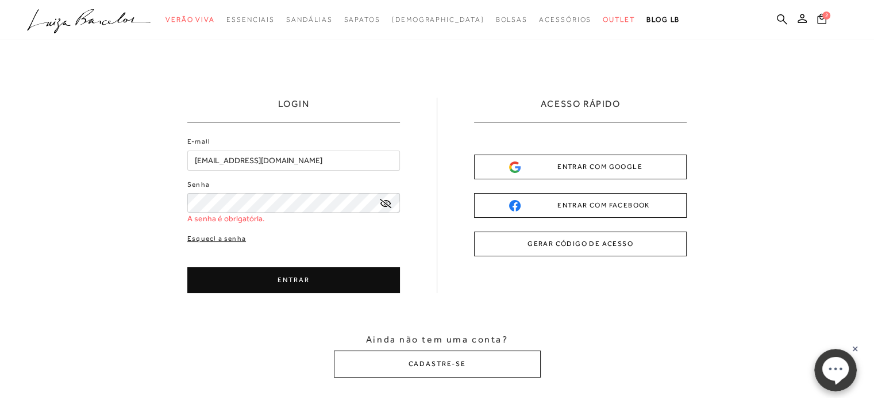
click at [583, 242] on button "GERAR CÓDIGO DE ACESSO" at bounding box center [580, 244] width 213 height 25
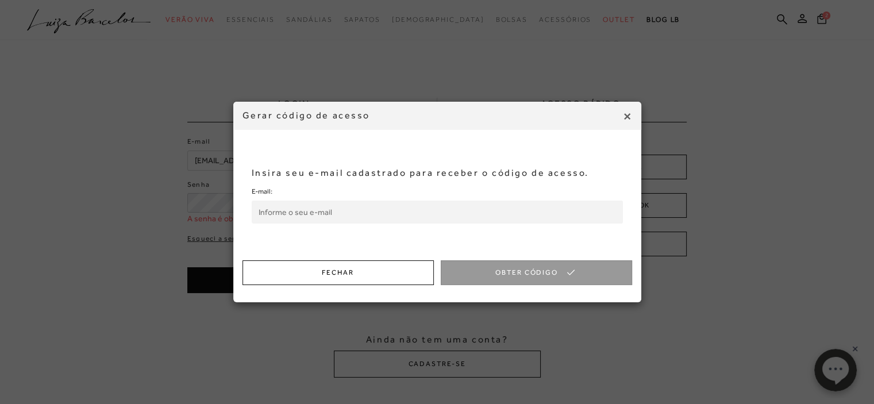
click at [328, 213] on input "E-mail:" at bounding box center [437, 212] width 371 height 23
type input "[EMAIL_ADDRESS][DOMAIN_NAME]"
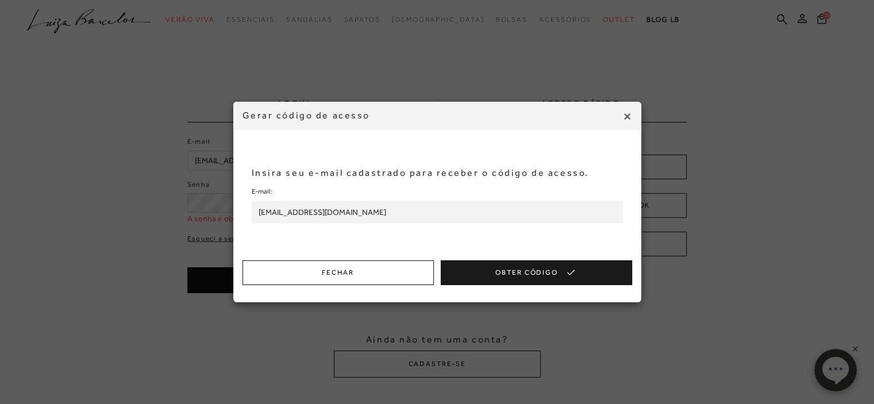
click at [528, 271] on button "Obter Código" at bounding box center [536, 272] width 191 height 25
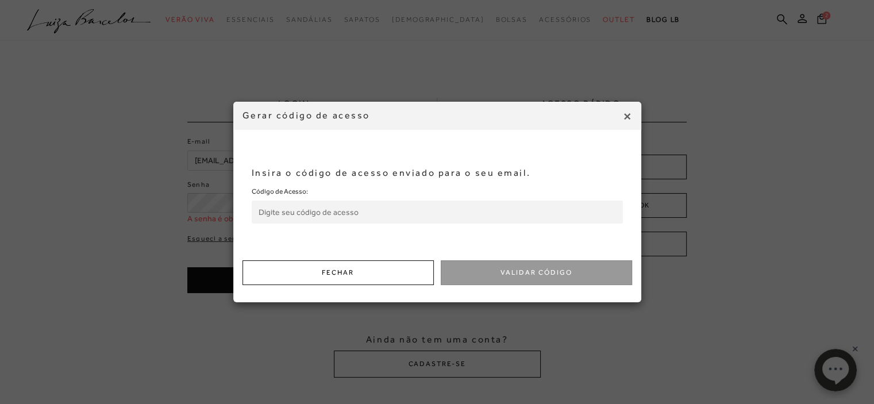
click at [306, 211] on input "Código de Acesso:" at bounding box center [437, 212] width 371 height 23
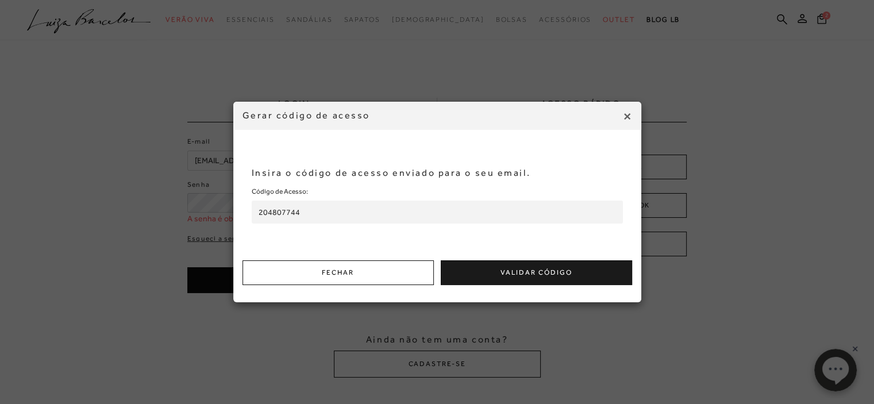
type input "204807744"
click at [505, 271] on button "Validar Código" at bounding box center [536, 272] width 191 height 25
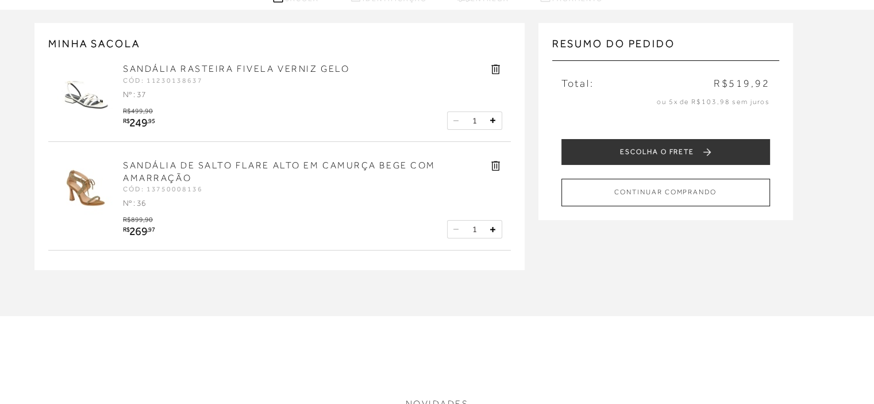
scroll to position [115, 0]
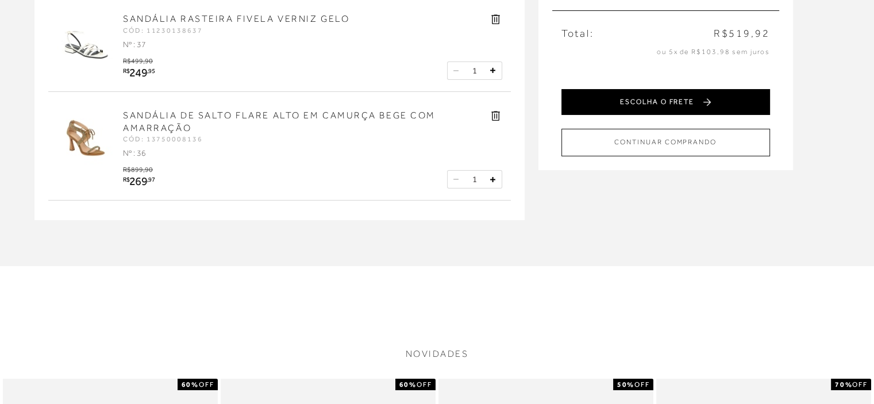
click at [703, 101] on button "ESCOLHA O FRETE" at bounding box center [665, 102] width 209 height 26
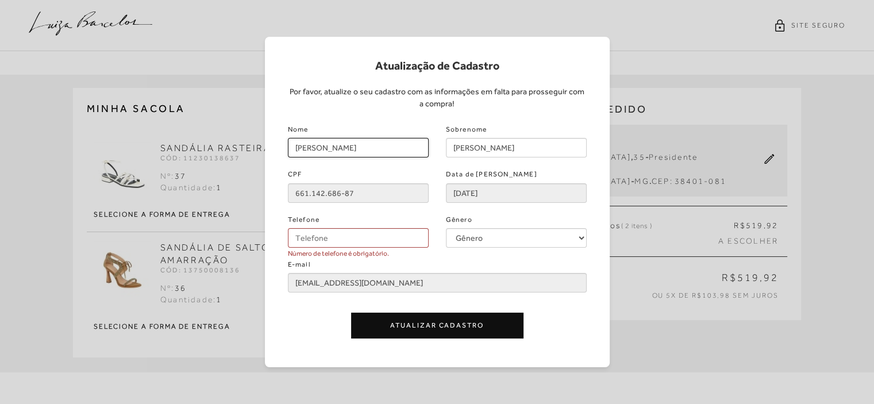
drag, startPoint x: 322, startPoint y: 147, endPoint x: 398, endPoint y: 149, distance: 75.3
click at [398, 149] on input "Vanusa Aparecida" at bounding box center [358, 148] width 141 height 20
type input "Vanusa"
click at [451, 147] on input "Almeida Nascimento" at bounding box center [516, 148] width 141 height 20
type input "Apda Almeida Nascimento"
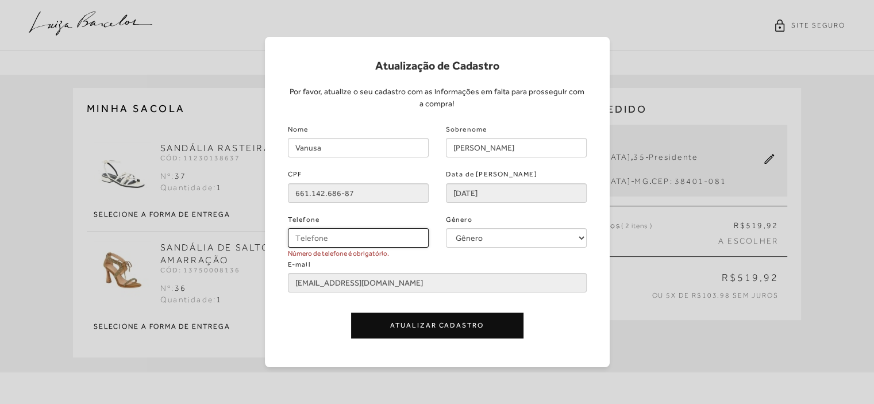
click at [335, 237] on input "Telefone" at bounding box center [358, 238] width 141 height 20
type input "(34) 99114-0061"
click at [463, 325] on button "Atualizar Cadastro" at bounding box center [437, 326] width 172 height 26
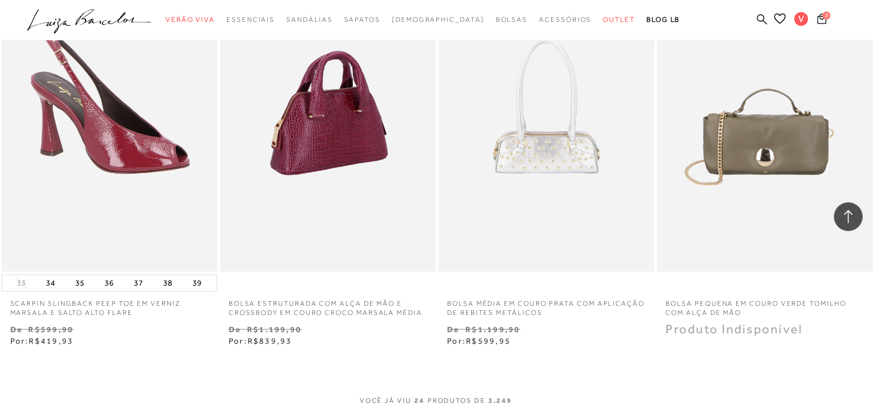
scroll to position [2299, 0]
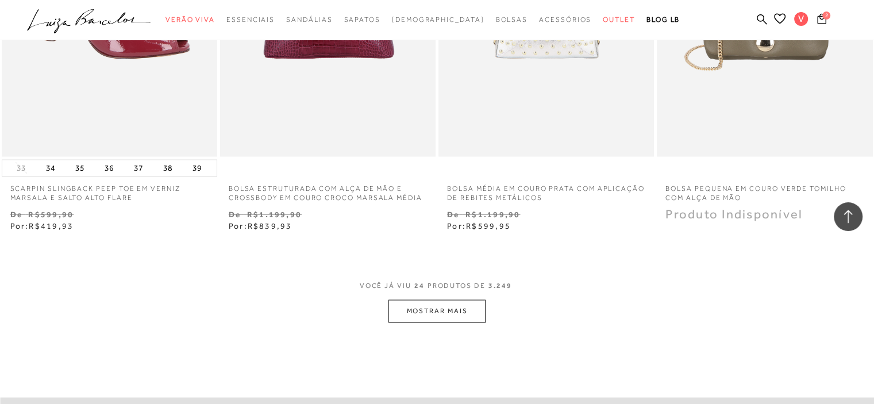
click at [437, 311] on button "MOSTRAR MAIS" at bounding box center [436, 311] width 97 height 22
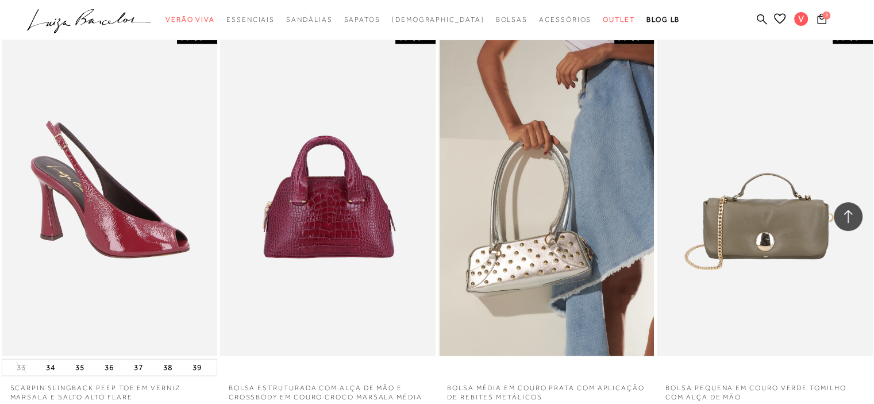
scroll to position [2069, 0]
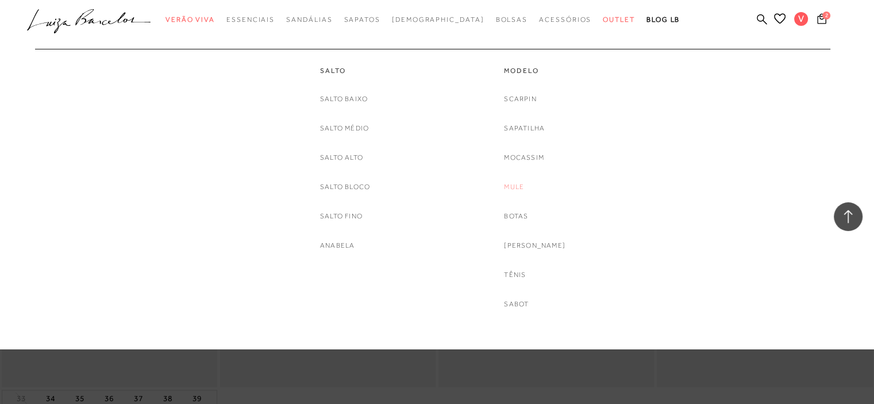
click at [521, 181] on link "Mule" at bounding box center [514, 187] width 20 height 12
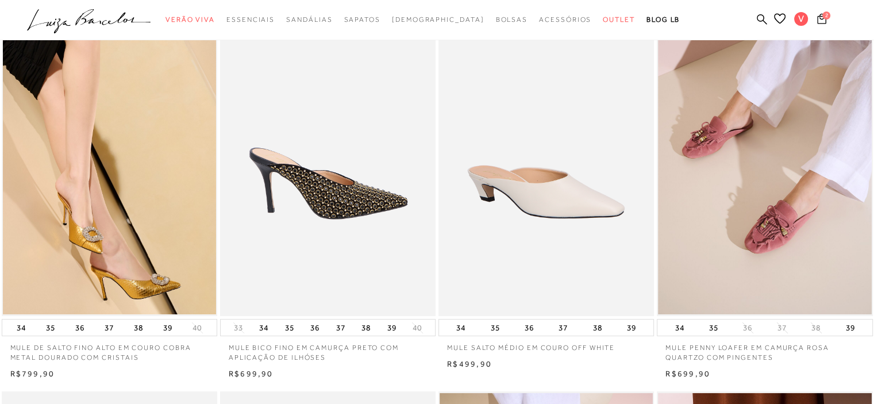
scroll to position [115, 0]
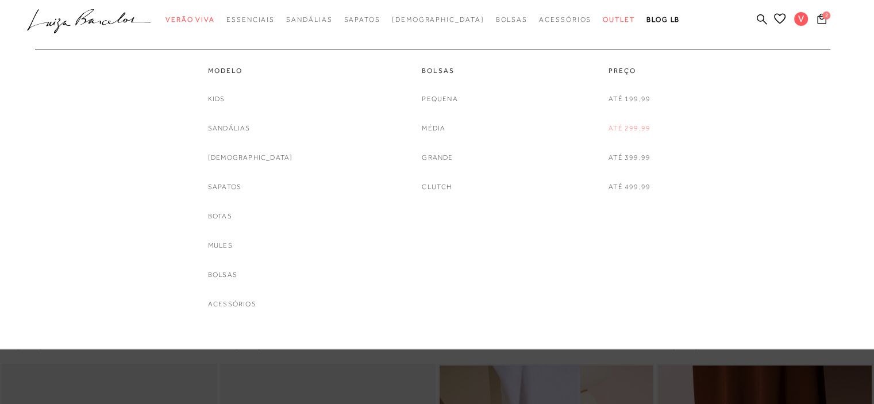
click at [625, 126] on link "Até 299,99" at bounding box center [630, 128] width 42 height 12
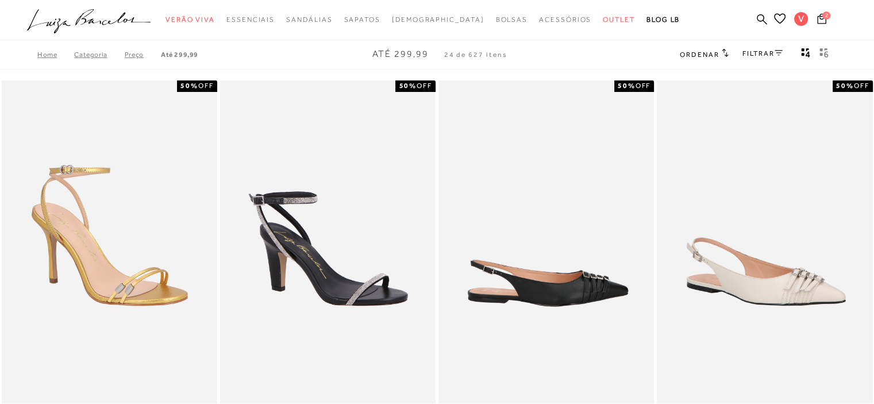
click at [798, 47] on button "Mostrar 4 produtos por linha" at bounding box center [806, 54] width 16 height 15
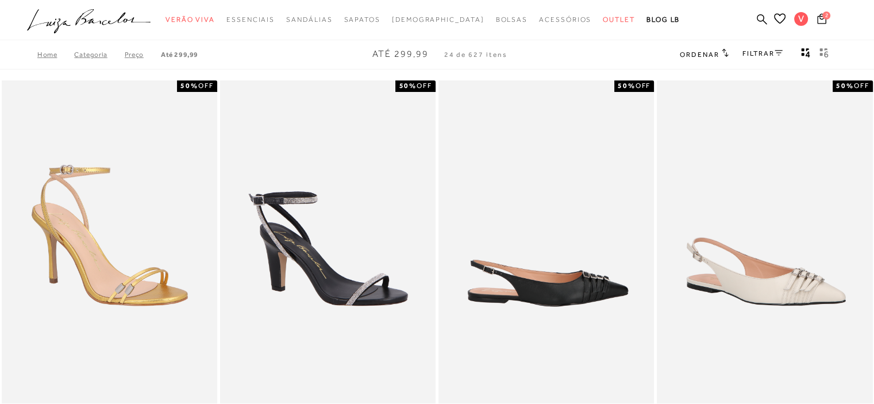
click at [798, 47] on button "Mostrar 4 produtos por linha" at bounding box center [806, 54] width 16 height 15
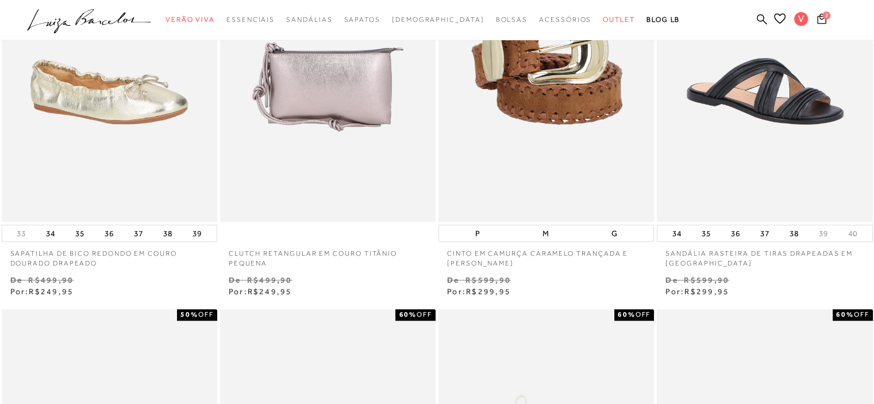
scroll to position [632, 0]
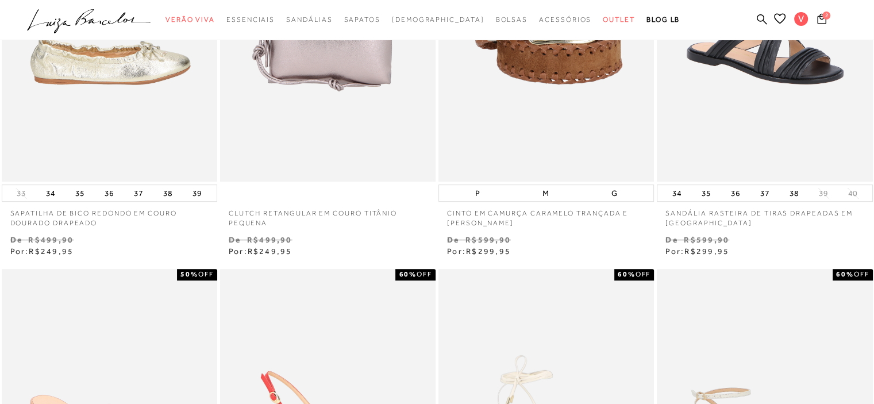
click at [106, 153] on img at bounding box center [110, 21] width 214 height 324
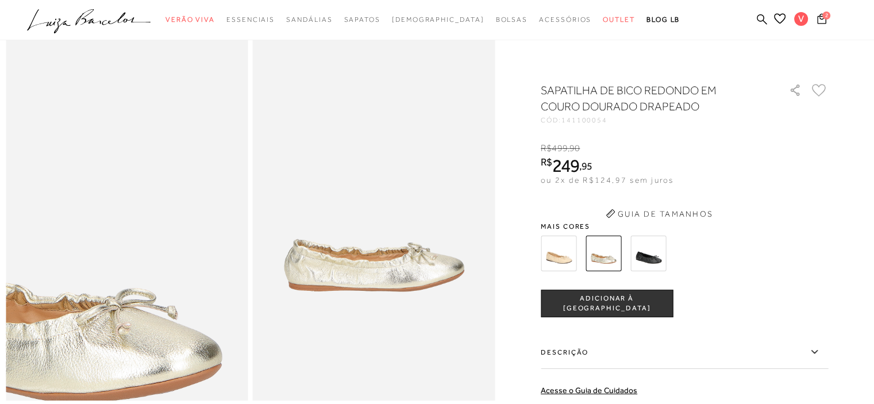
scroll to position [57, 0]
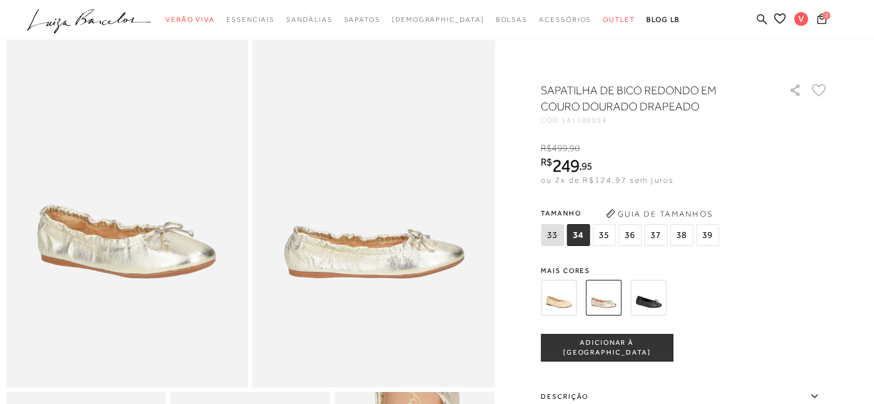
click at [565, 302] on img at bounding box center [559, 298] width 36 height 36
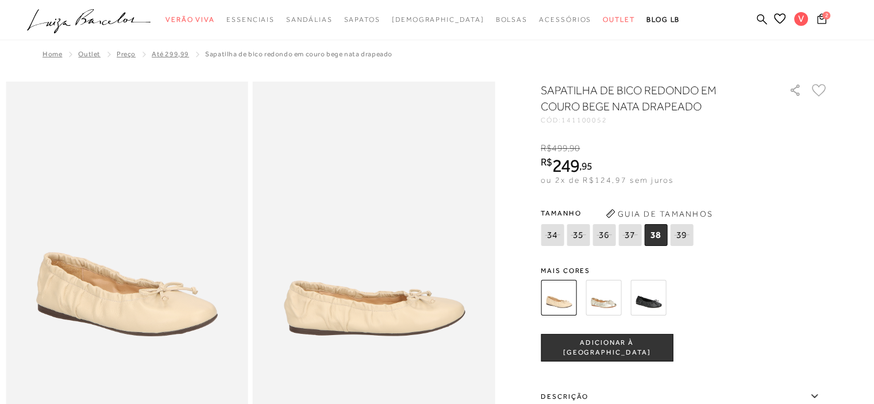
click at [613, 307] on img at bounding box center [604, 298] width 36 height 36
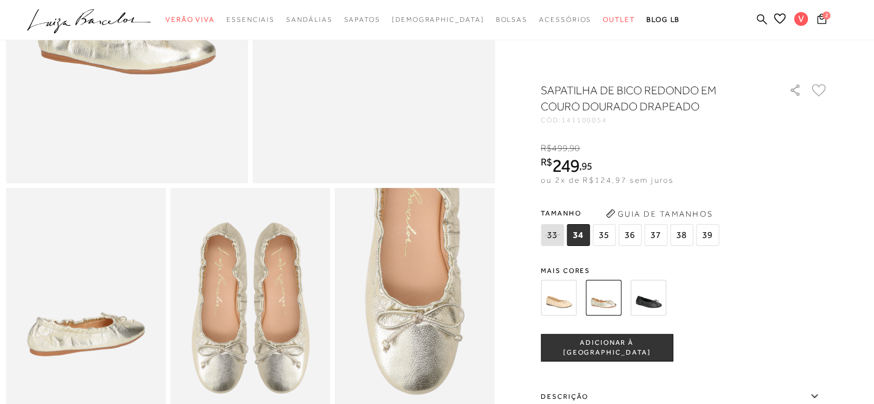
scroll to position [287, 0]
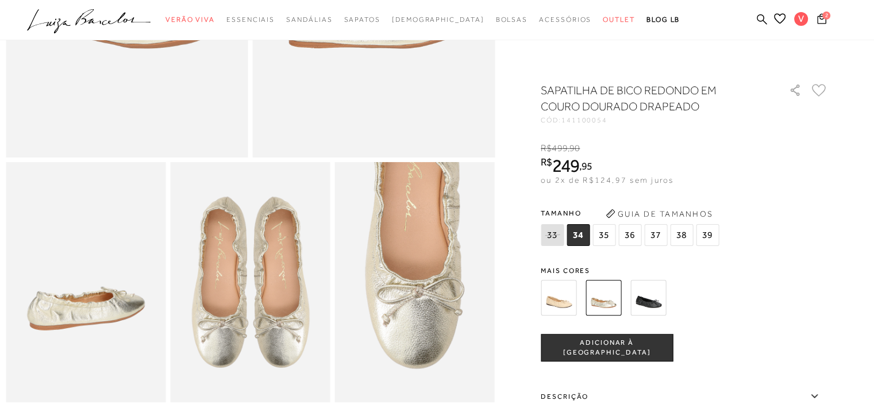
click at [652, 236] on span "37" at bounding box center [655, 235] width 23 height 22
click at [657, 232] on span "37" at bounding box center [655, 235] width 23 height 22
click at [621, 344] on span "ADICIONAR À [GEOGRAPHIC_DATA]" at bounding box center [606, 348] width 131 height 20
